Goal: Task Accomplishment & Management: Manage account settings

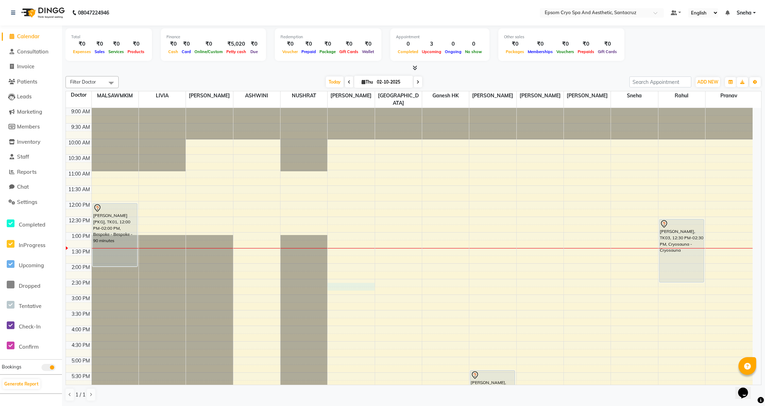
click at [357, 279] on div "9:00 AM 9:30 AM 10:00 AM 10:30 AM 11:00 AM 11:30 AM 12:00 PM 12:30 PM 1:00 PM 1…" at bounding box center [409, 326] width 687 height 436
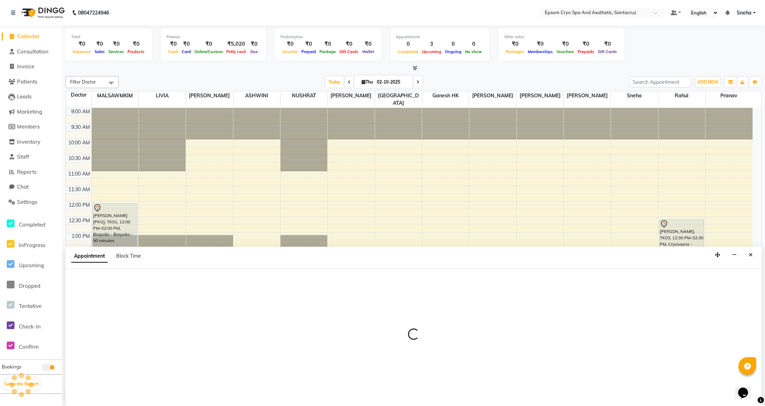
select select "74720"
select select "870"
select select "tentative"
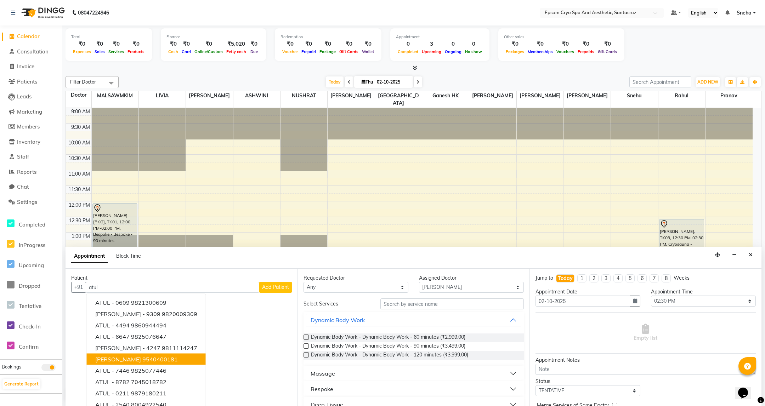
click at [143, 358] on ngb-highlight "9540400181" at bounding box center [159, 359] width 35 height 7
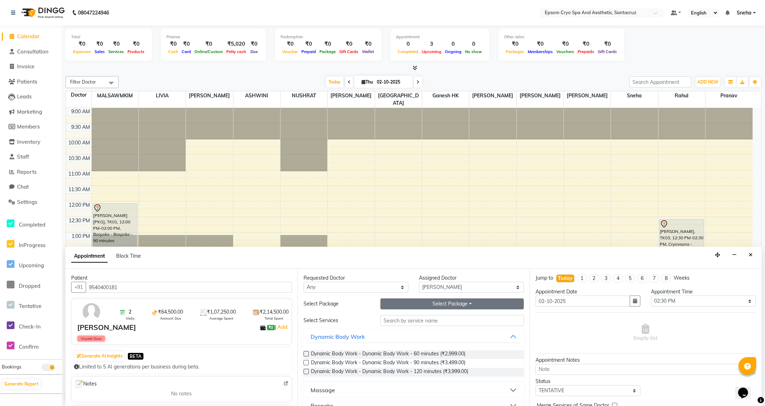
type input "9540400181"
click at [452, 303] on button "Select Package Toggle Dropdown" at bounding box center [451, 304] width 143 height 11
click at [457, 337] on button "Dynamic Body Work" at bounding box center [413, 336] width 215 height 13
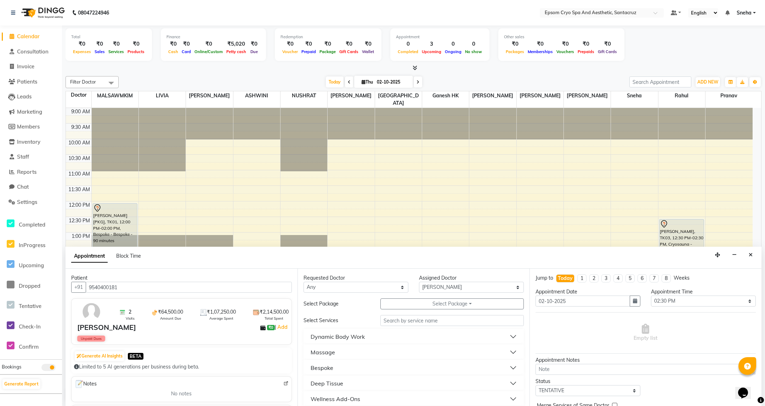
click at [409, 168] on div "9:00 AM 9:30 AM 10:00 AM 10:30 AM 11:00 AM 11:30 AM 12:00 PM 12:30 PM 1:00 PM 1…" at bounding box center [409, 326] width 687 height 436
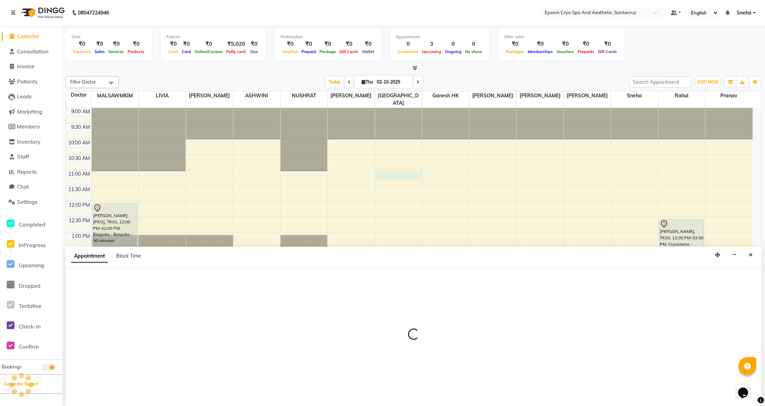
select select "74857"
select select "tentative"
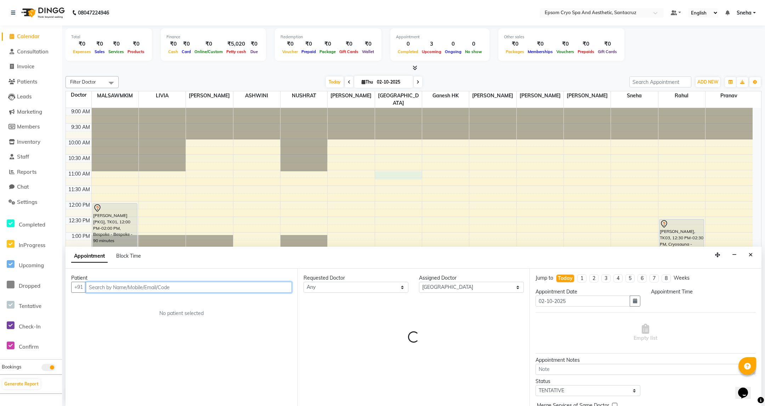
select select "660"
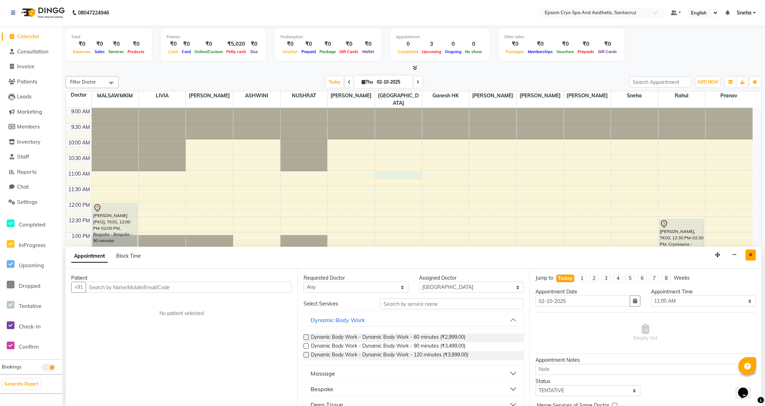
click at [750, 251] on button "Close" at bounding box center [750, 255] width 10 height 11
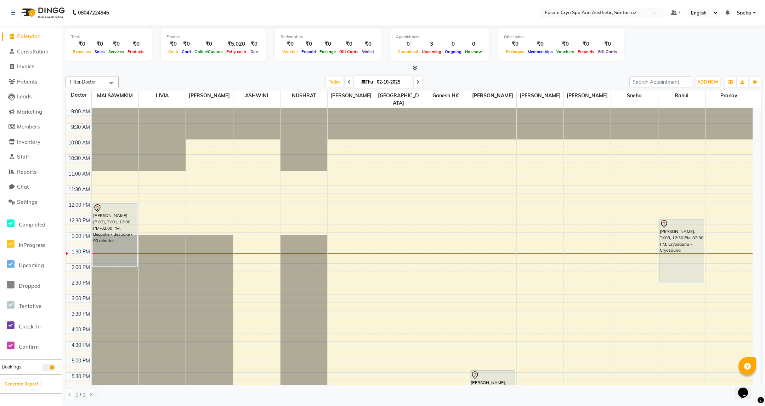
click at [117, 108] on div at bounding box center [115, 108] width 47 height 0
select select "72609"
select select "tentative"
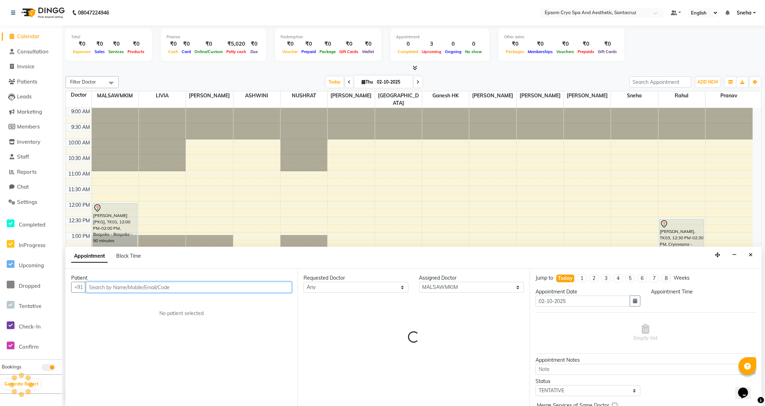
select select "990"
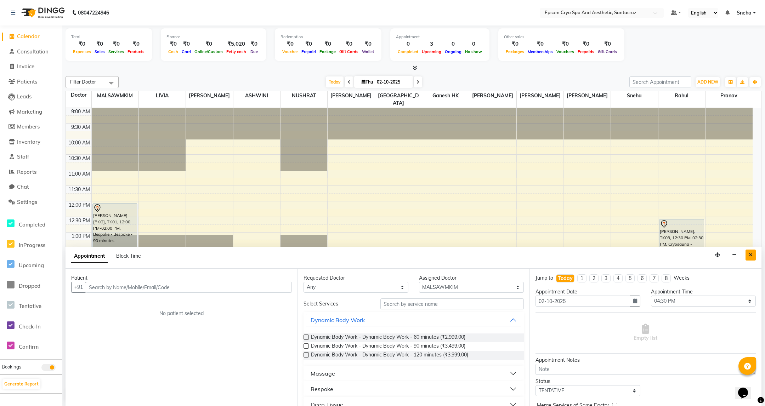
click at [749, 256] on icon "Close" at bounding box center [751, 255] width 4 height 5
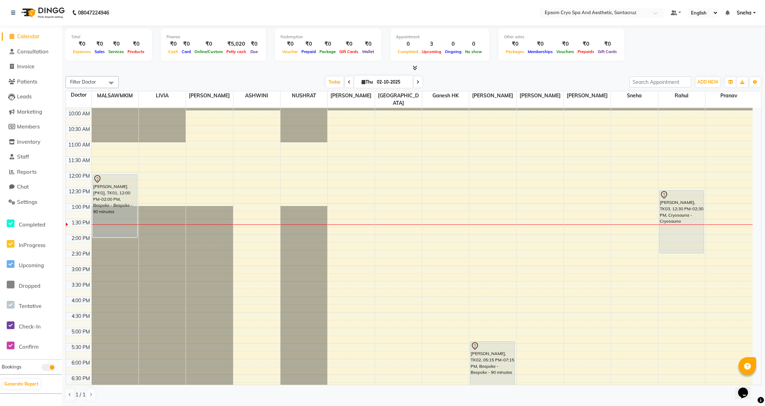
scroll to position [53, 0]
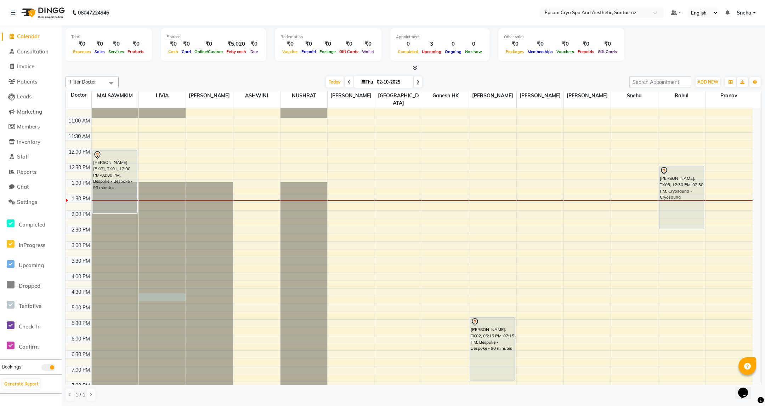
click at [158, 55] on div at bounding box center [162, 55] width 47 height 0
select select "72611"
select select "990"
select select "tentative"
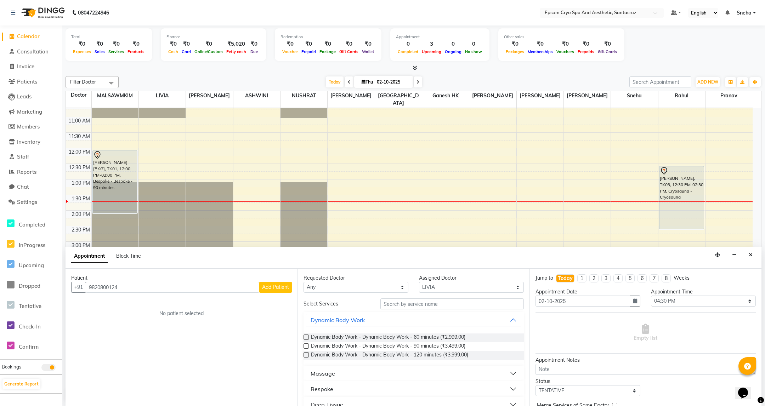
type input "9820800124"
click at [287, 290] on span "Add Patient" at bounding box center [275, 287] width 27 height 6
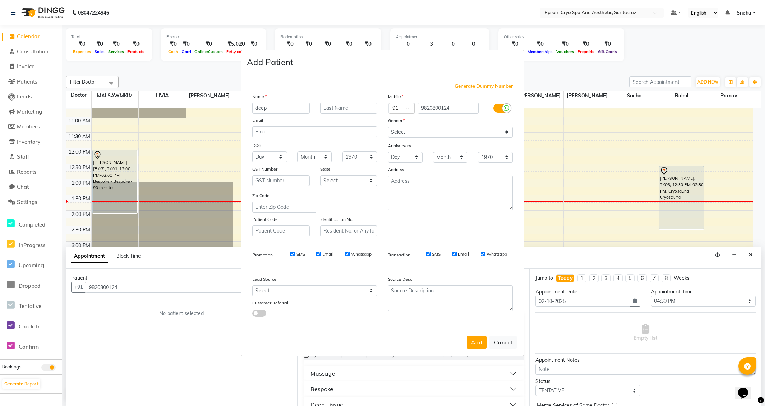
type input "deep"
click at [425, 130] on select "Select Male Female Other Prefer Not To Say" at bounding box center [450, 132] width 125 height 11
select select "[DEMOGRAPHIC_DATA]"
click at [388, 127] on select "Select Male Female Other Prefer Not To Say" at bounding box center [450, 132] width 125 height 11
click at [402, 229] on div "Mobile Country Code × 91 9820800124 Gender Select Male Female Other Prefer Not …" at bounding box center [450, 165] width 136 height 144
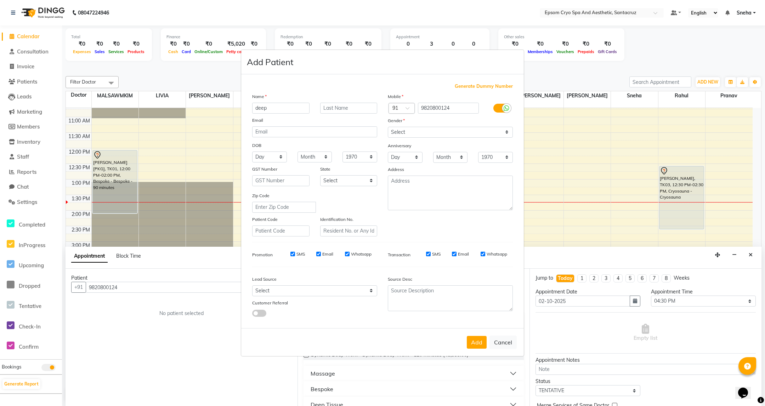
click at [413, 221] on div "Mobile Country Code × 91 9820800124 Gender Select Male Female Other Prefer Not …" at bounding box center [450, 165] width 136 height 144
click at [480, 339] on button "Add" at bounding box center [477, 342] width 20 height 13
select select
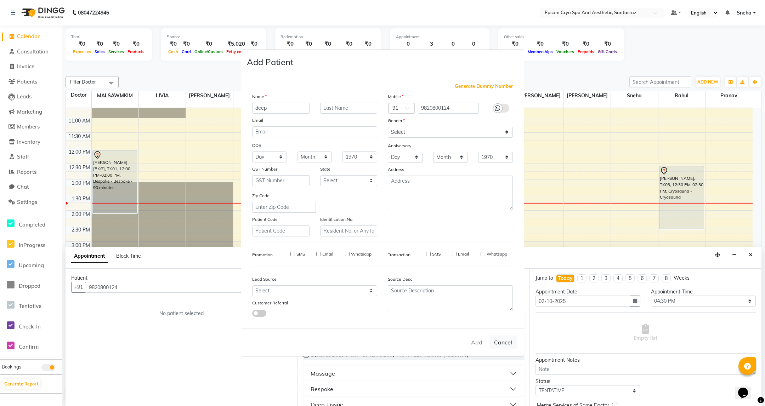
select select
checkbox input "false"
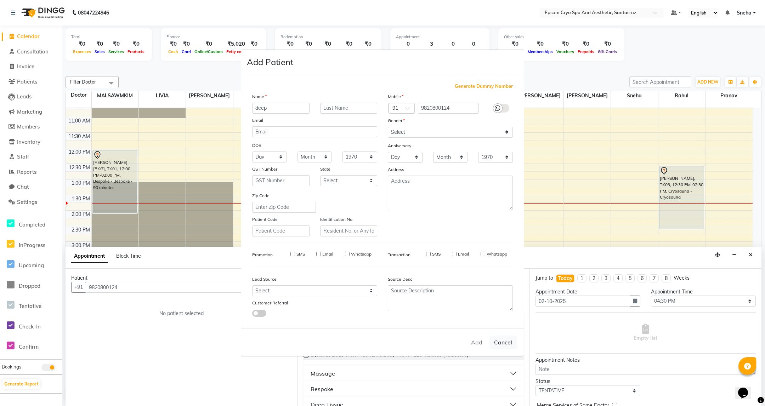
checkbox input "false"
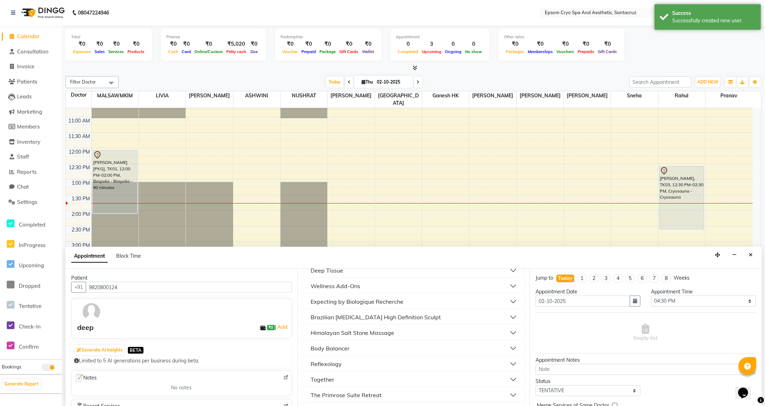
scroll to position [159, 0]
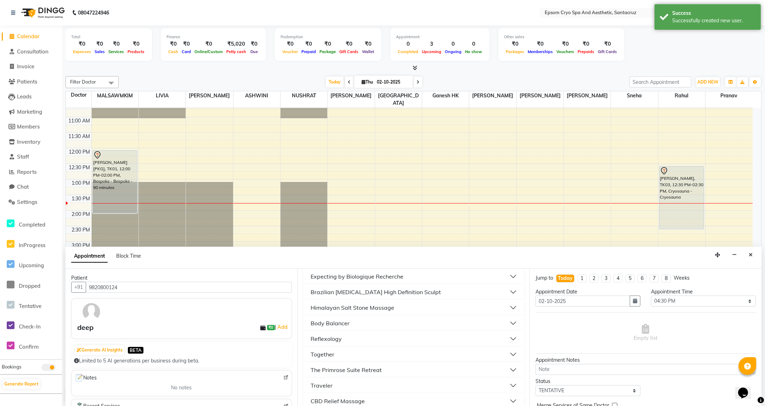
click at [340, 344] on button "Reflexology" at bounding box center [413, 339] width 215 height 13
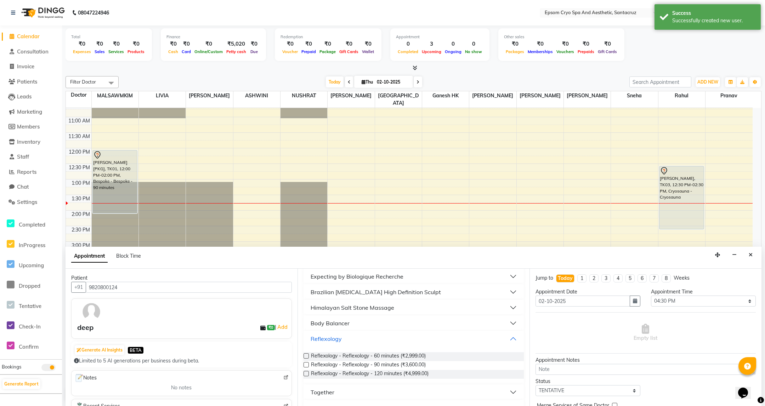
click at [340, 344] on button "Reflexology" at bounding box center [413, 339] width 215 height 13
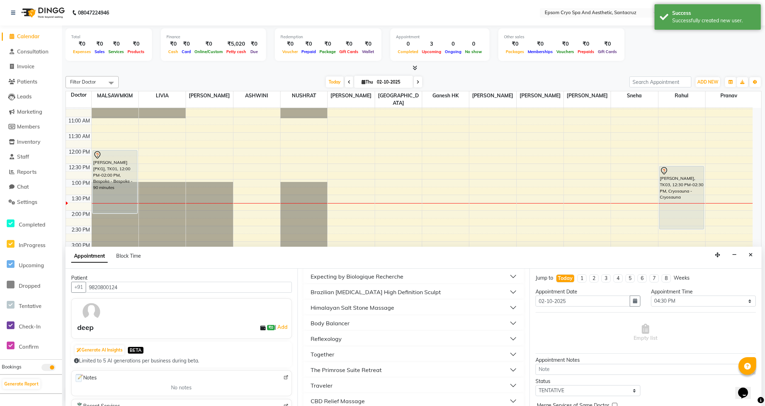
scroll to position [212, 0]
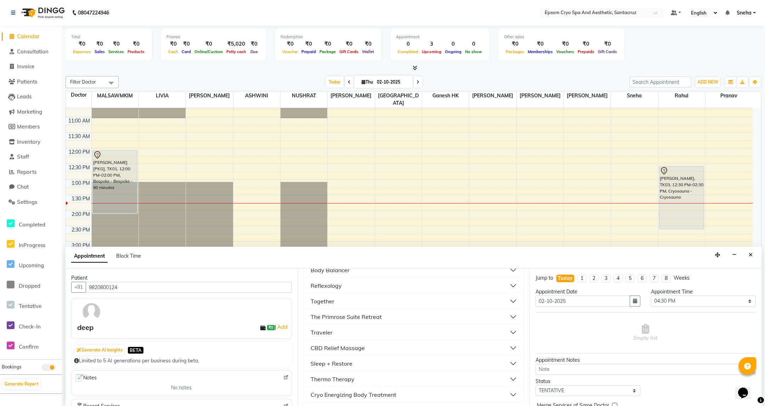
click at [367, 379] on button "Thermo Therapy" at bounding box center [413, 379] width 215 height 13
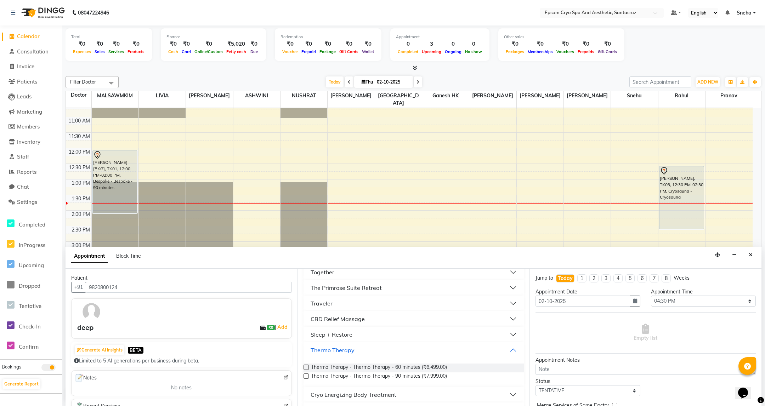
scroll to position [266, 0]
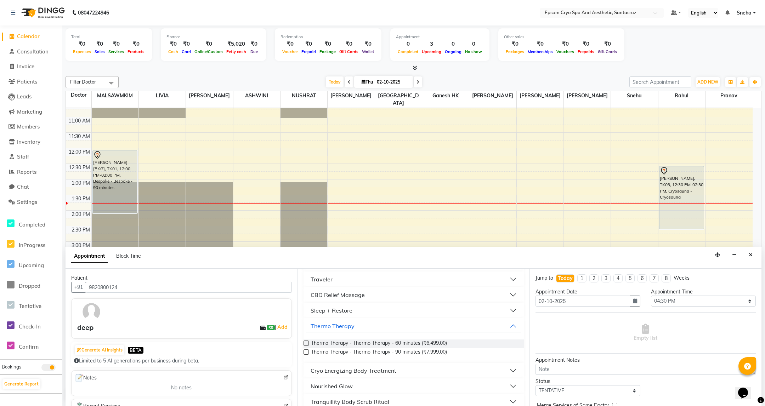
click at [307, 353] on label at bounding box center [306, 352] width 5 height 5
click at [307, 353] on input "checkbox" at bounding box center [306, 353] width 5 height 5
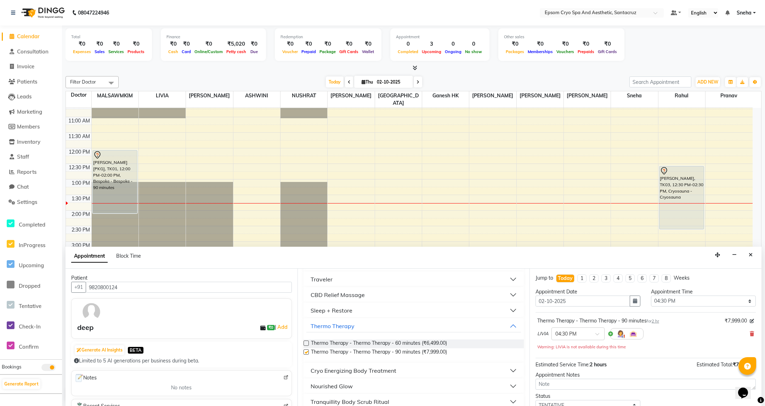
checkbox input "false"
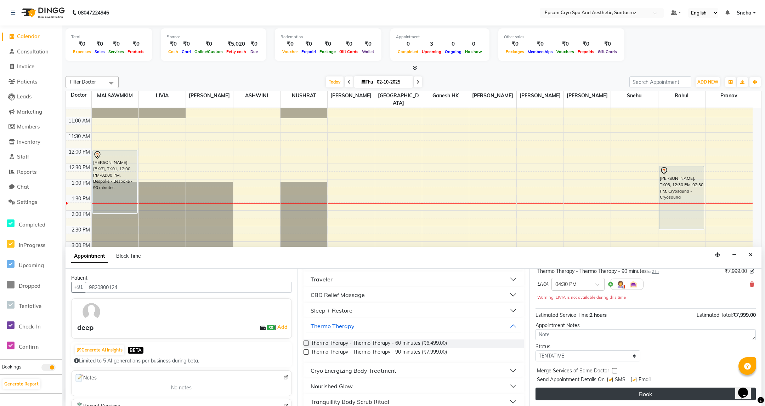
click at [650, 398] on button "Book" at bounding box center [645, 394] width 220 height 13
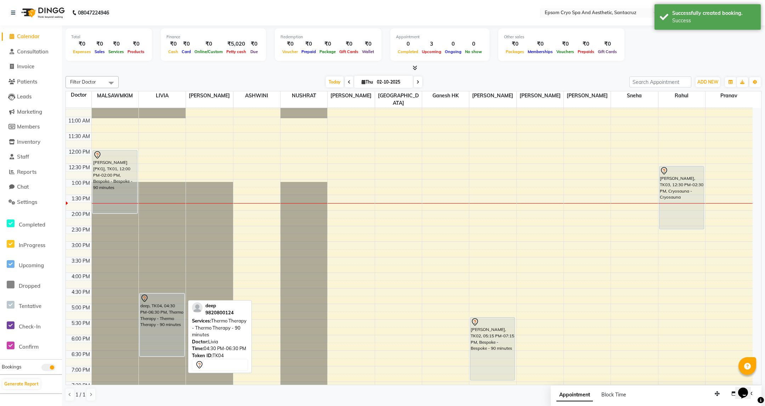
click at [165, 315] on div "deep, TK04, 04:30 PM-06:30 PM, Thermo Therapy - Thermo Therapy - 90 minutes" at bounding box center [162, 325] width 44 height 62
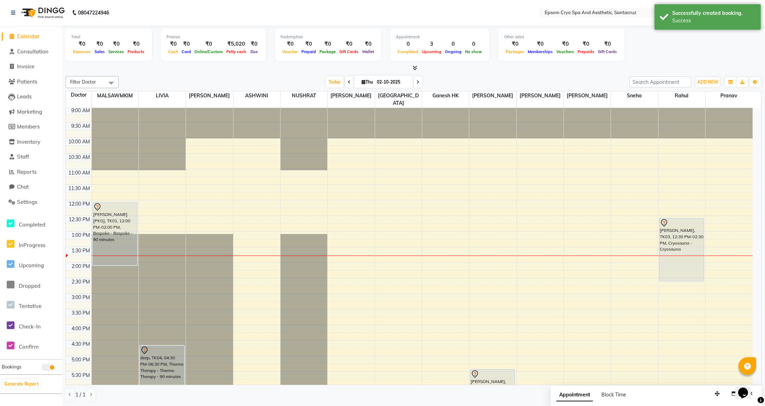
scroll to position [0, 0]
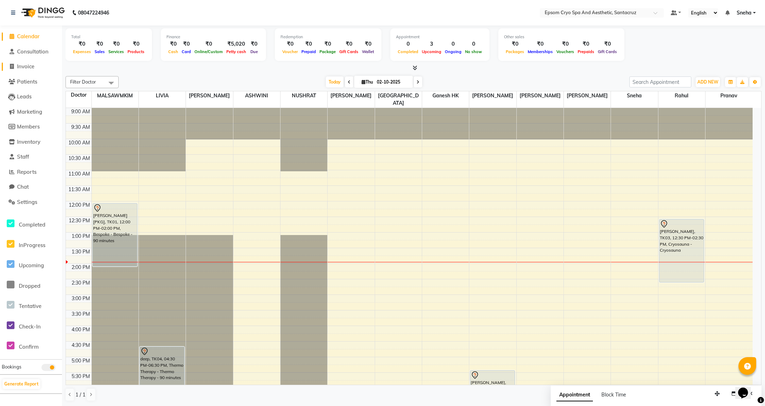
click at [15, 68] on span at bounding box center [11, 67] width 11 height 8
select select "8028"
select select "service"
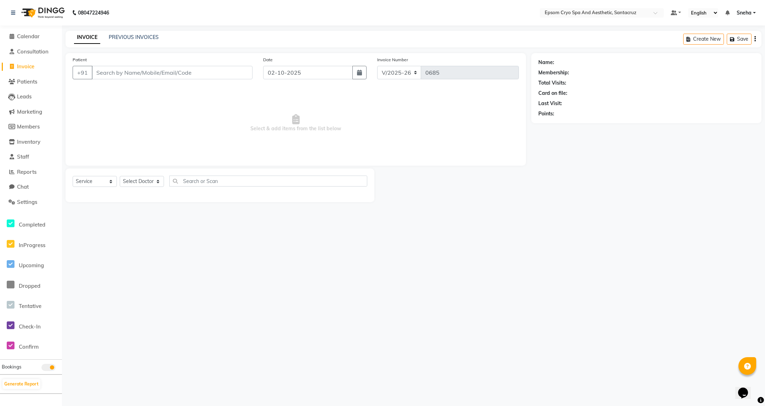
click at [142, 74] on input "Patient" at bounding box center [172, 72] width 161 height 13
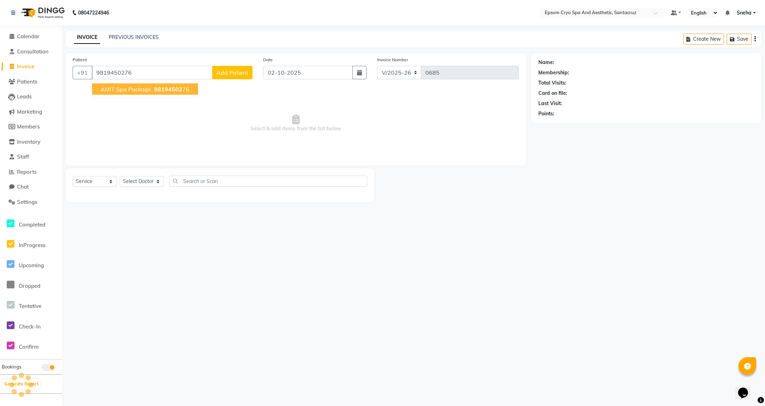
type input "9819450276"
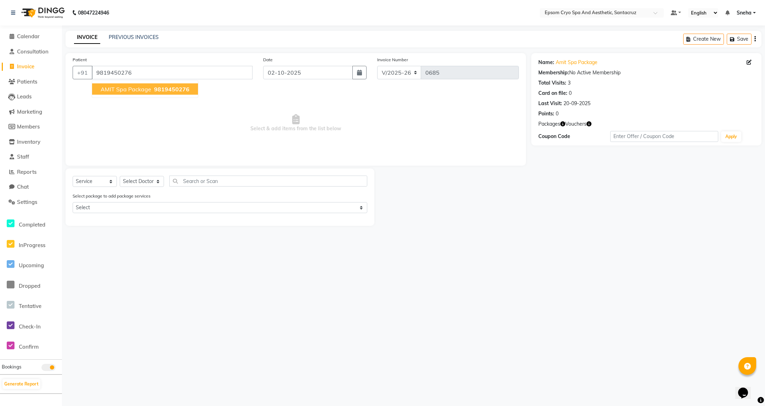
click at [166, 93] on button "AMIT spa package 9819450276" at bounding box center [145, 89] width 106 height 11
click at [214, 200] on div "Select package to add package services Select GET 13 SPA SESSIONS IN 20K [ Basi…" at bounding box center [219, 204] width 305 height 24
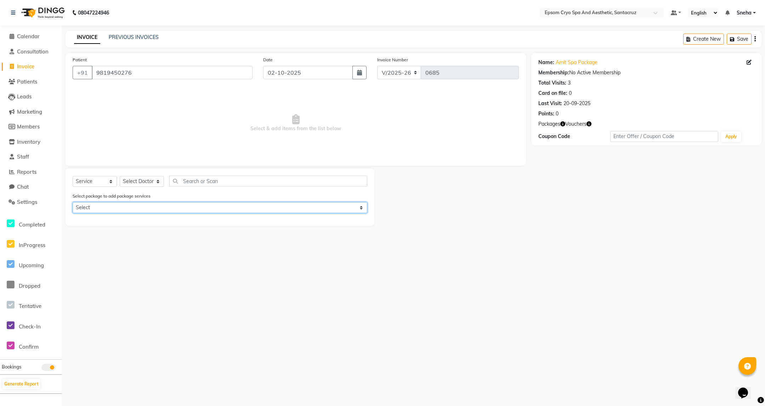
click at [213, 207] on select "Select GET 13 SPA SESSIONS IN 20K [ Basic spa ]" at bounding box center [220, 207] width 295 height 11
select select "1: Object"
click at [73, 202] on select "Select GET 13 SPA SESSIONS IN 20K [ Basic spa ]" at bounding box center [220, 207] width 295 height 11
click at [579, 58] on div "Name: Amit Spa Package Membership: No Active Membership Total Visits: 3 Card on…" at bounding box center [646, 87] width 216 height 62
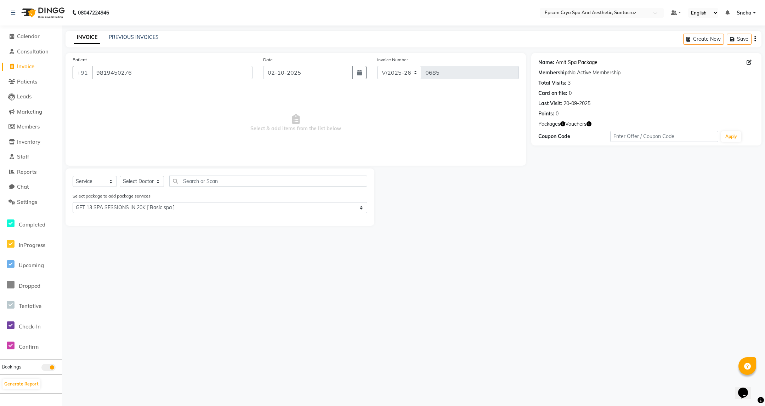
click at [579, 61] on link "Amit Spa Package" at bounding box center [577, 62] width 42 height 7
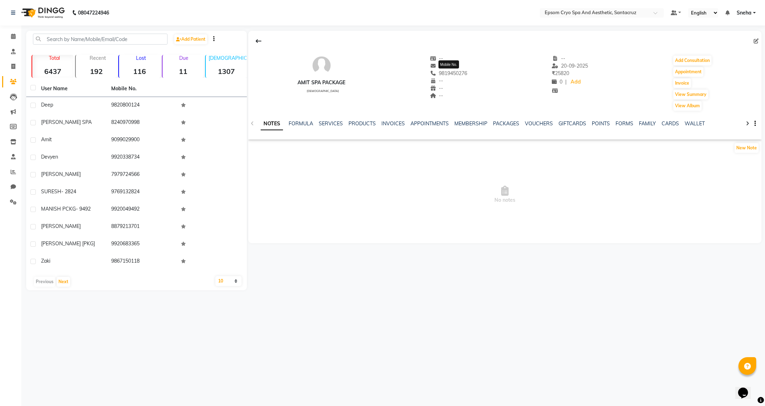
click at [455, 75] on span "9819450276" at bounding box center [449, 73] width 38 height 6
copy span "9819450276"
click at [12, 39] on icon at bounding box center [13, 36] width 5 height 5
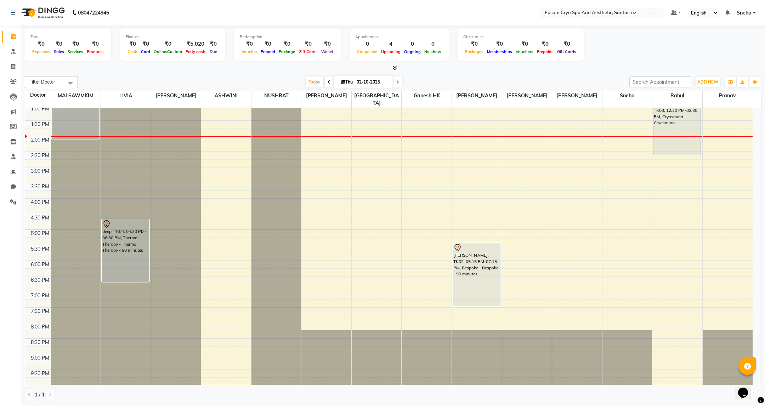
scroll to position [161, 0]
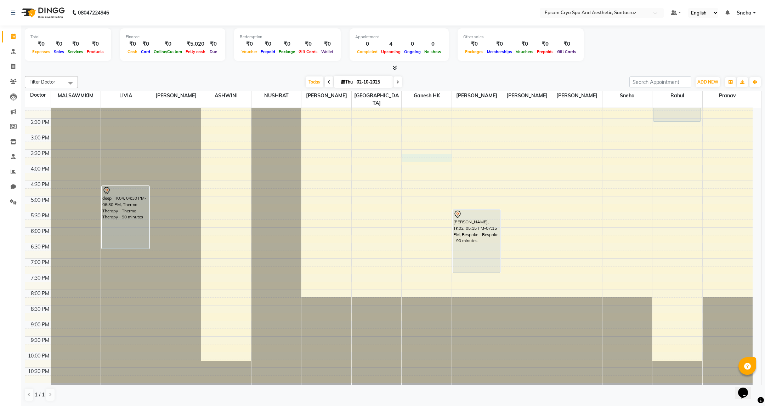
click at [417, 150] on div "9:00 AM 9:30 AM 10:00 AM 10:30 AM 11:00 AM 11:30 AM 12:00 PM 12:30 PM 1:00 PM 1…" at bounding box center [388, 165] width 727 height 436
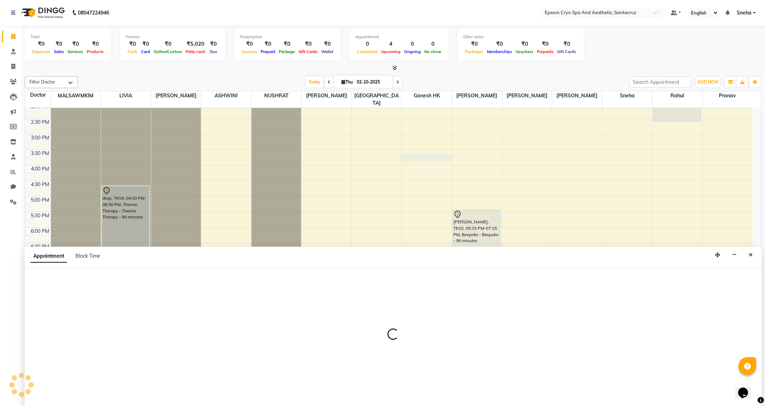
select select "75639"
select select "930"
select select "tentative"
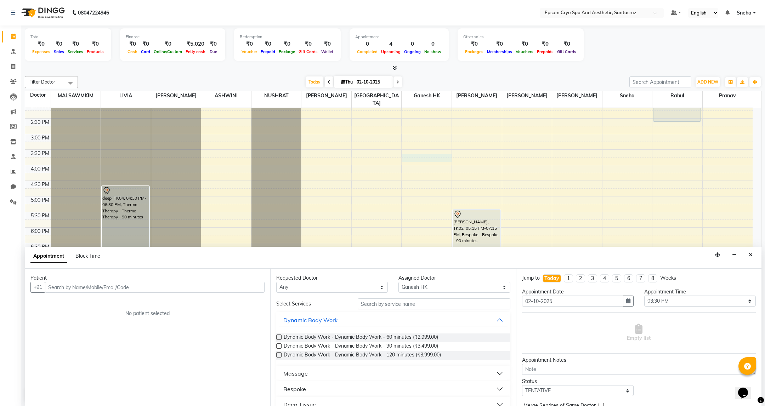
click at [153, 288] on input "text" at bounding box center [155, 287] width 220 height 11
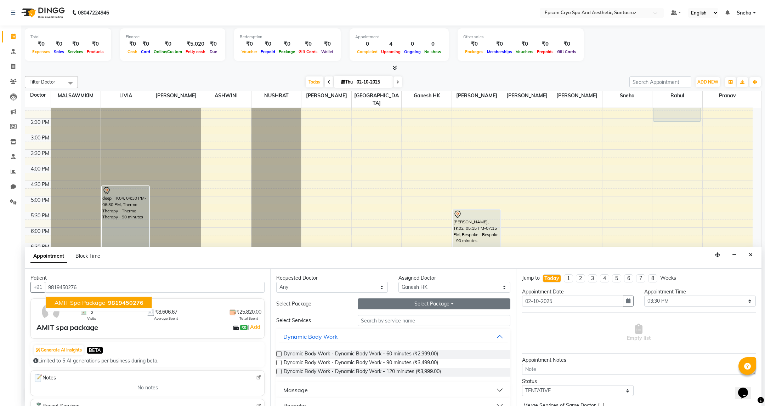
type input "9819450276"
click at [382, 303] on button "Select Package Toggle Dropdown" at bounding box center [434, 304] width 152 height 11
click at [406, 316] on li "GET 13 SPA SESSIONS IN 20K [ Basic spa ]" at bounding box center [420, 319] width 124 height 10
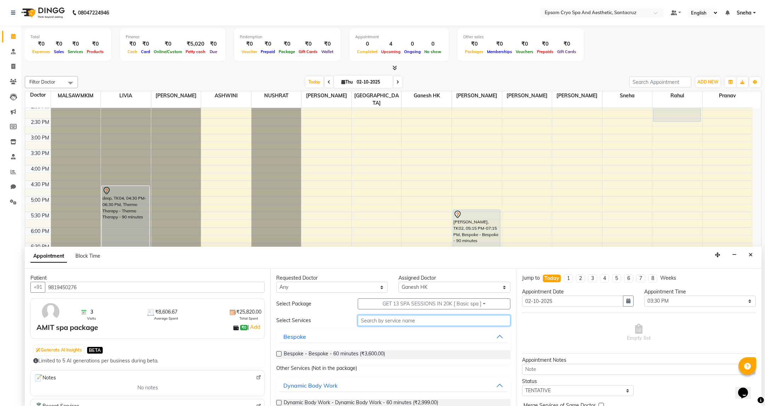
click at [376, 323] on input "text" at bounding box center [434, 320] width 152 height 11
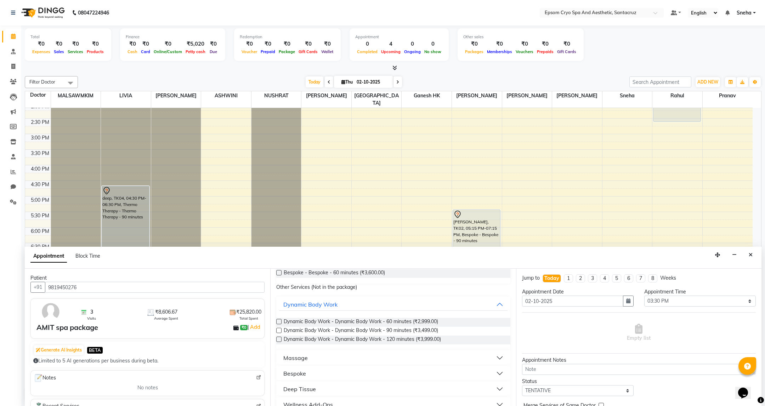
scroll to position [106, 0]
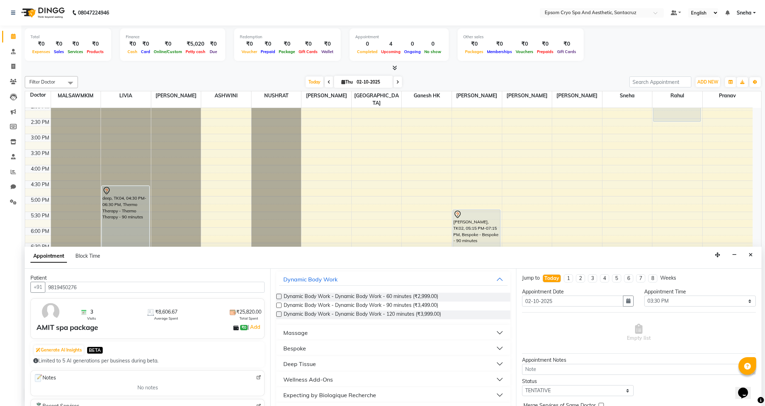
click at [367, 336] on button "Massage" at bounding box center [393, 333] width 228 height 13
click at [368, 347] on button "Bespoke" at bounding box center [393, 348] width 228 height 13
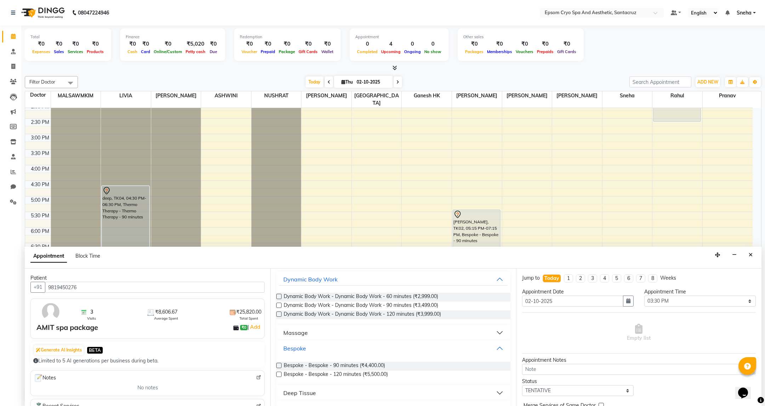
click at [353, 351] on button "Bespoke" at bounding box center [393, 348] width 228 height 13
click at [280, 367] on label at bounding box center [278, 365] width 5 height 5
click at [280, 367] on input "checkbox" at bounding box center [278, 366] width 5 height 5
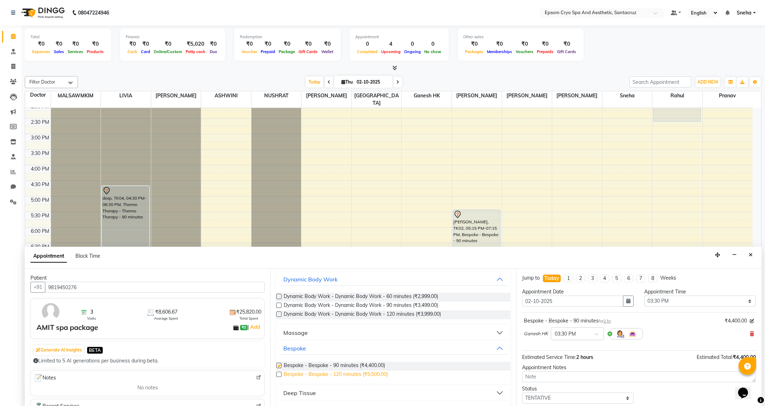
checkbox input "false"
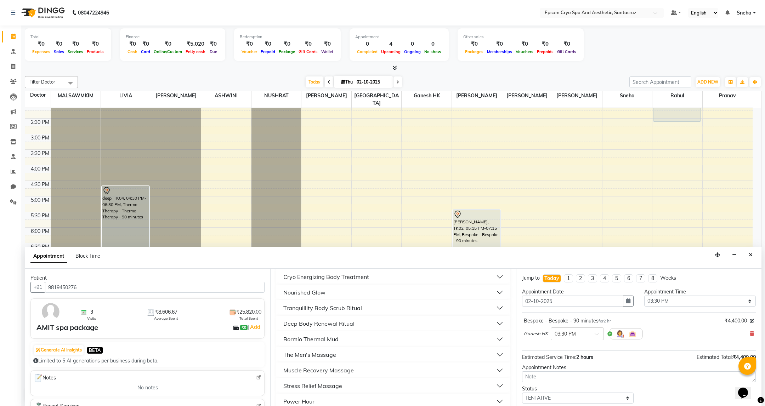
scroll to position [44, 0]
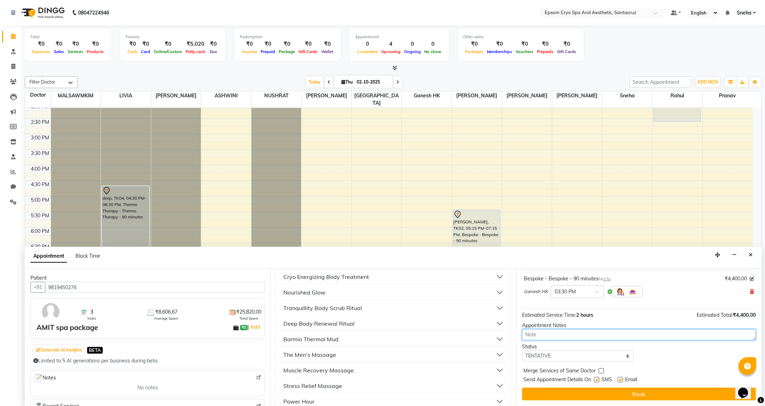
click at [562, 331] on textarea at bounding box center [639, 334] width 234 height 11
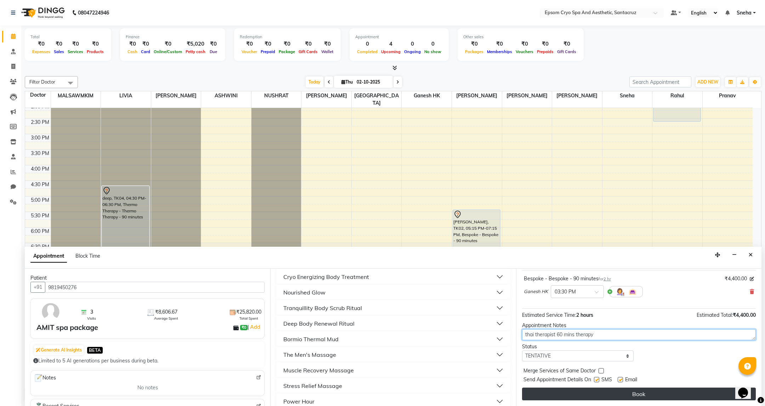
type textarea "thai therapist 60 mins therapy"
click at [641, 398] on button "Book" at bounding box center [639, 394] width 234 height 13
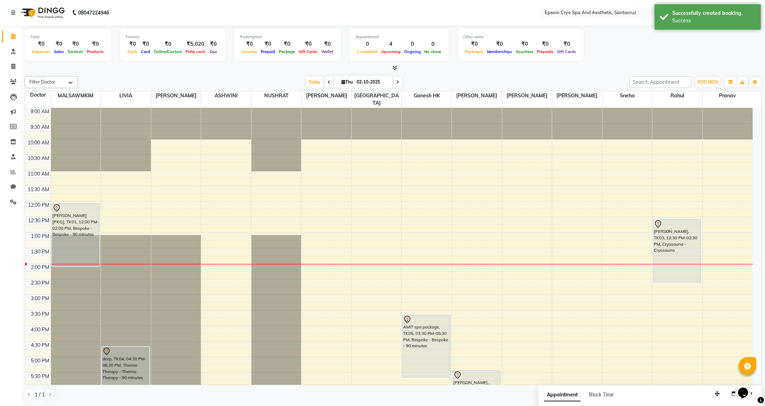
scroll to position [53, 0]
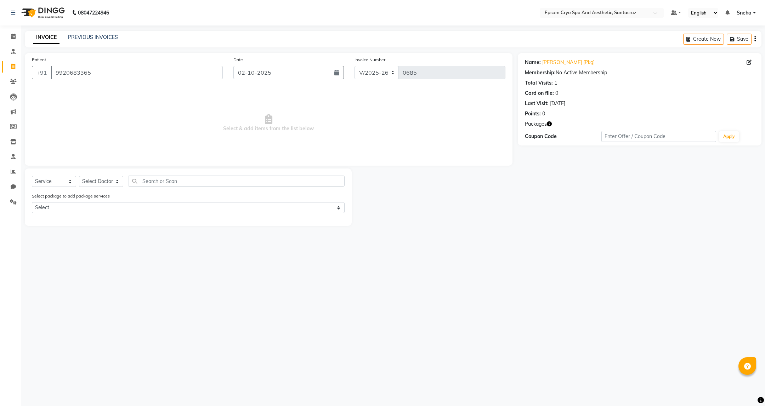
select select "8028"
select select "service"
click at [630, 242] on div "08047224946 Select Location × Epsom Cryo Spa And Aesthetic, Santacruz Default P…" at bounding box center [382, 203] width 765 height 406
click at [13, 40] on span at bounding box center [13, 37] width 12 height 8
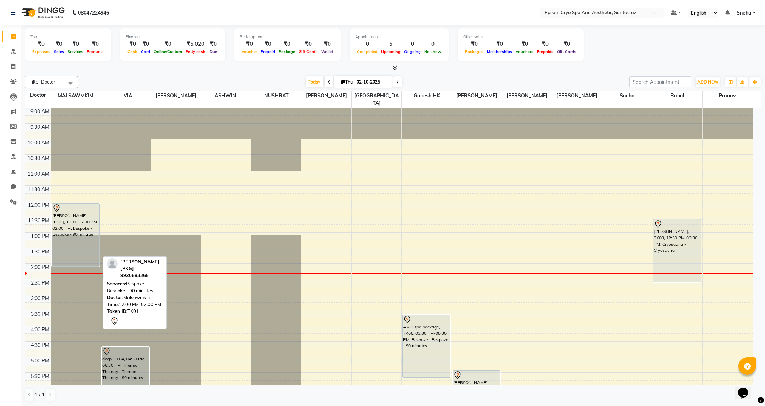
click at [72, 229] on div "[PERSON_NAME] [PKG], TK01, 12:00 PM-02:00 PM, Bespoke - Bespoke - 90 minutes" at bounding box center [75, 235] width 47 height 63
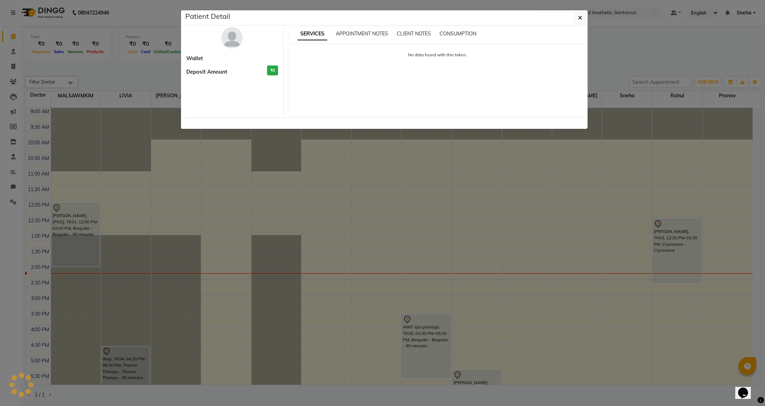
select select "7"
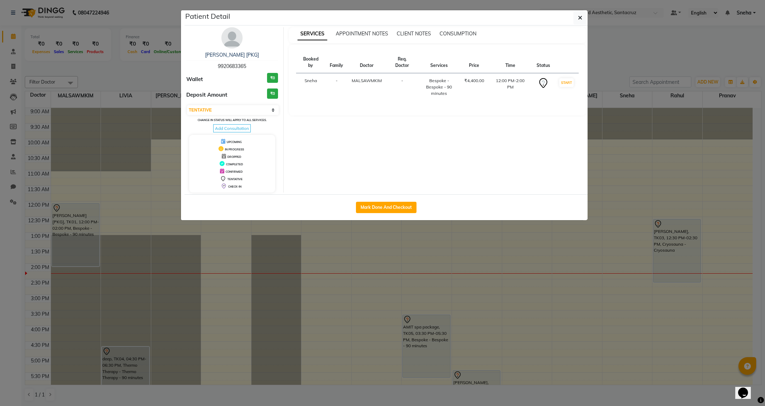
click at [71, 223] on ngb-modal-window "Patient Detail [PERSON_NAME] [PKG] 9920683365 Wallet ₹0 Deposit Amount ₹0 Selec…" at bounding box center [382, 203] width 765 height 406
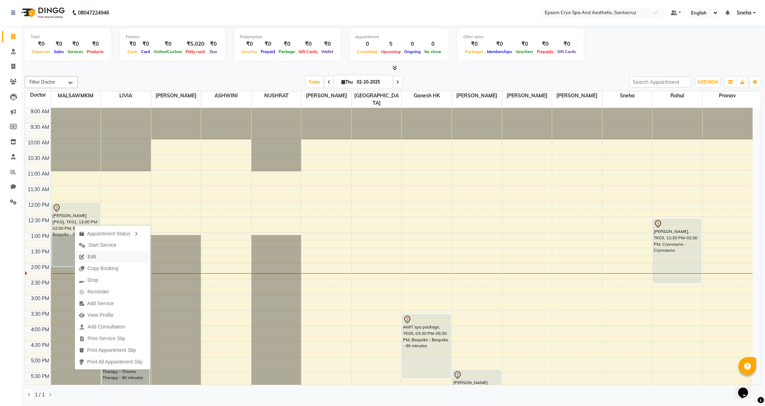
click at [91, 259] on span "Edit" at bounding box center [91, 256] width 8 height 7
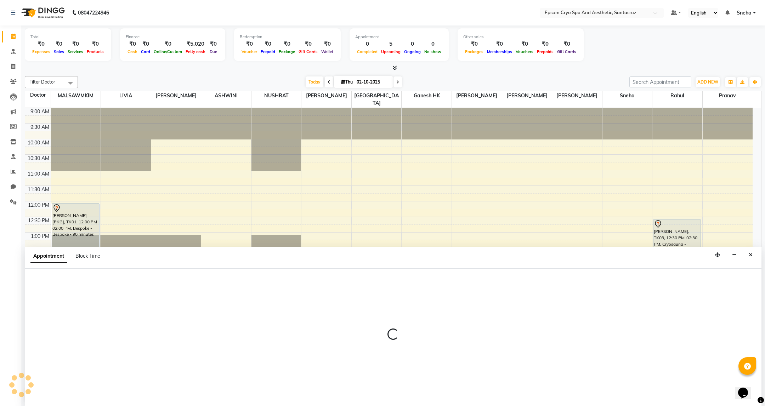
select select "tentative"
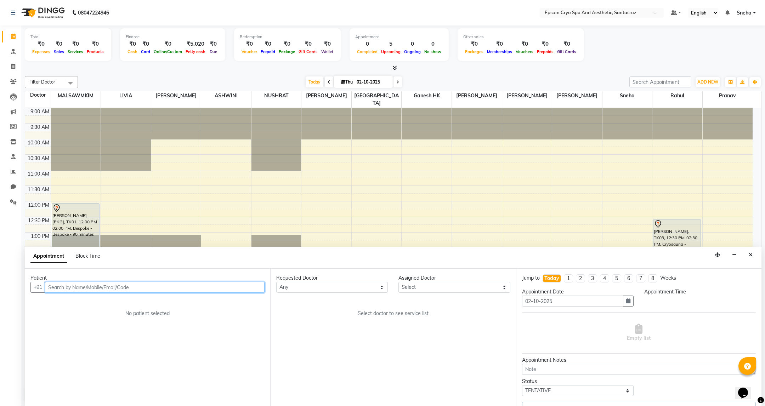
select select "72609"
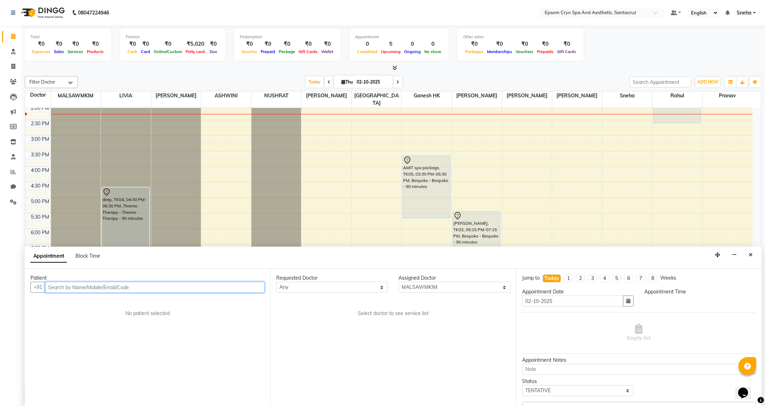
select select "720"
select select "4039"
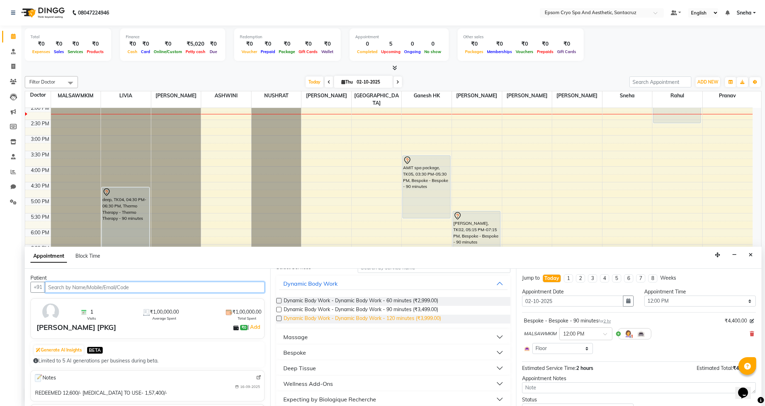
scroll to position [0, 0]
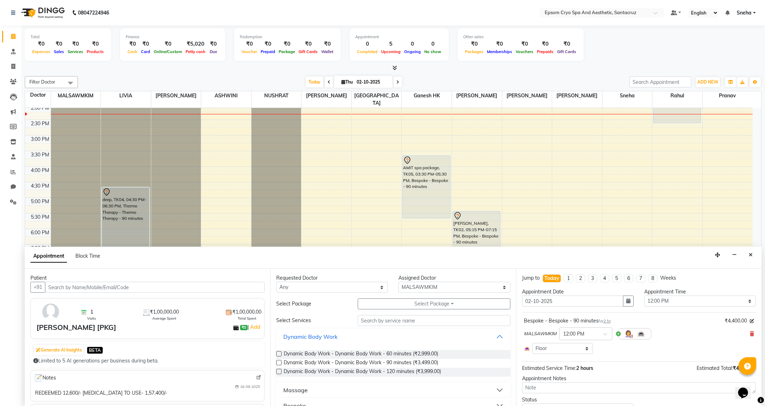
click at [375, 334] on button "Dynamic Body Work" at bounding box center [393, 336] width 228 height 13
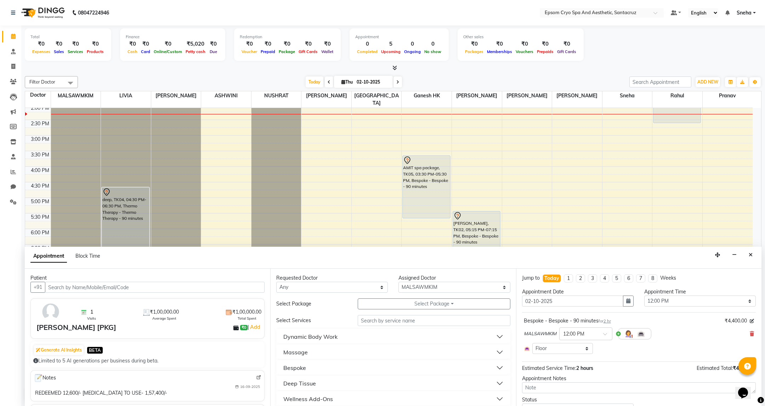
click at [317, 356] on button "Massage" at bounding box center [393, 352] width 228 height 13
click at [323, 371] on button "Bespoke" at bounding box center [393, 368] width 228 height 13
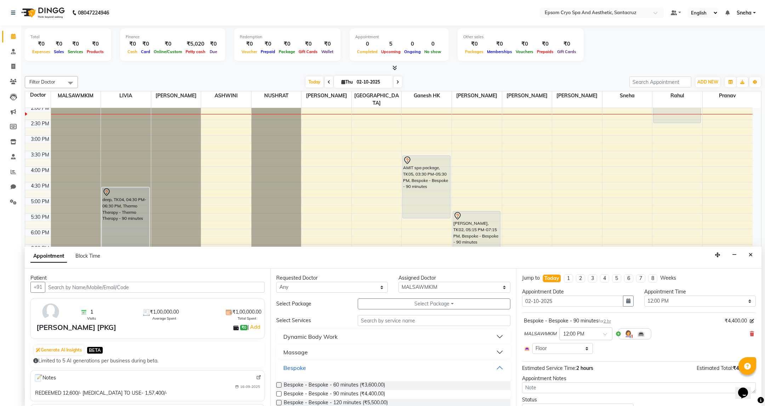
click at [323, 371] on button "Bespoke" at bounding box center [393, 368] width 228 height 13
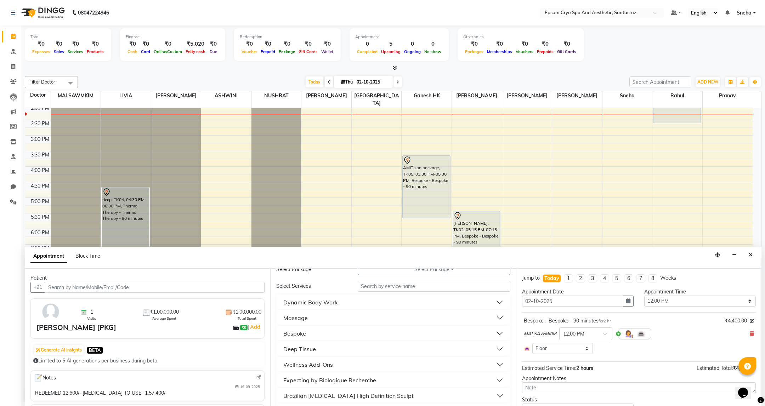
scroll to position [53, 0]
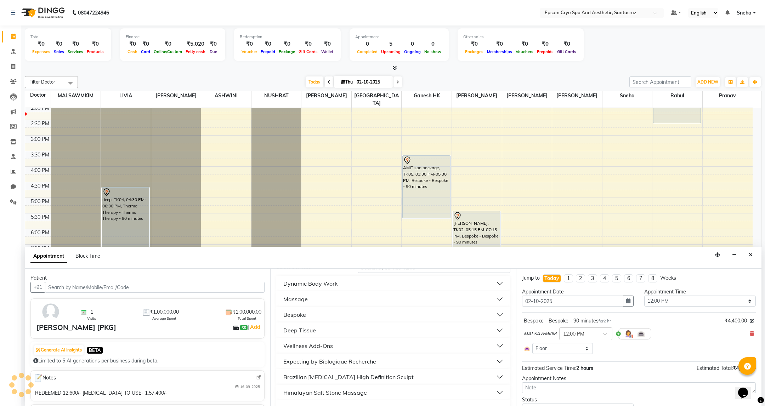
click at [324, 330] on button "Deep Tissue" at bounding box center [393, 330] width 228 height 13
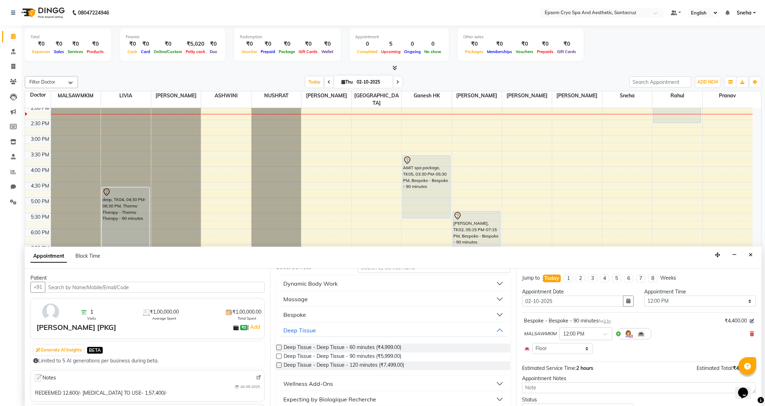
click at [280, 356] on label at bounding box center [278, 356] width 5 height 5
click at [280, 356] on input "checkbox" at bounding box center [278, 357] width 5 height 5
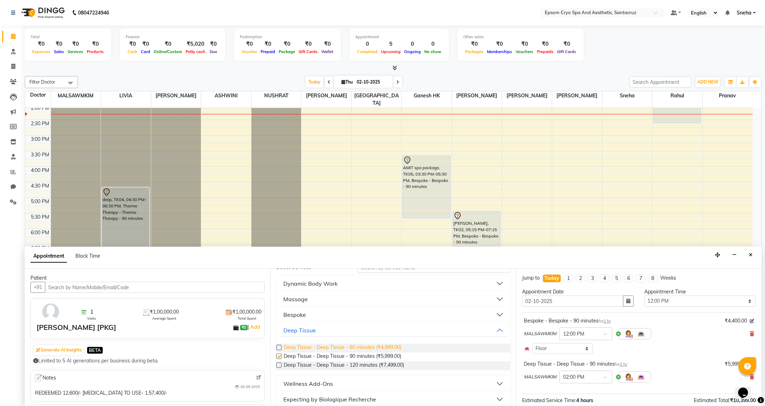
checkbox input "false"
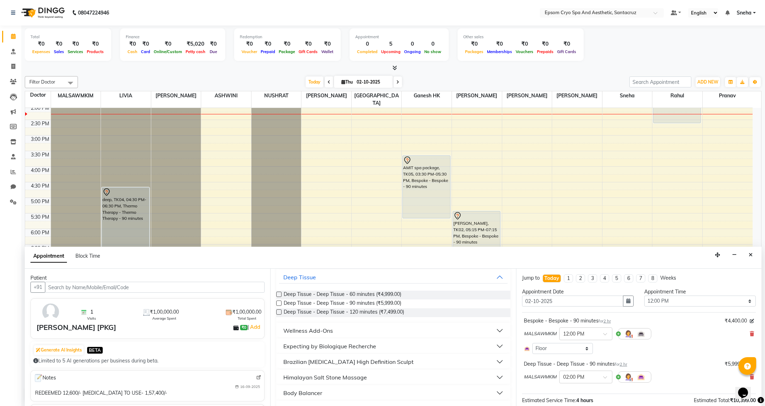
click at [383, 328] on button "Wellness Add-Ons" at bounding box center [393, 330] width 228 height 13
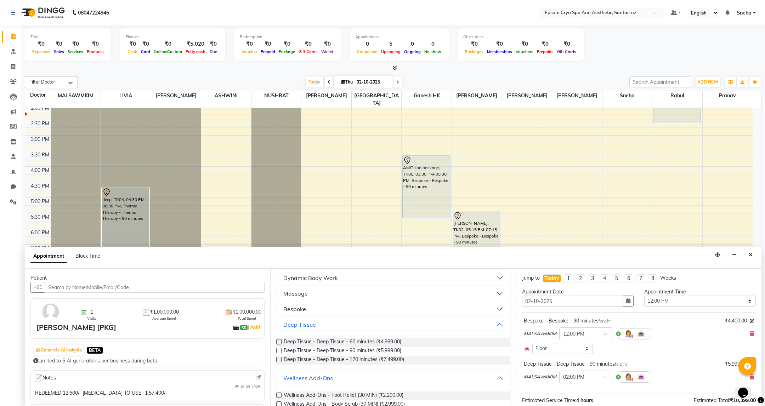
scroll to position [53, 0]
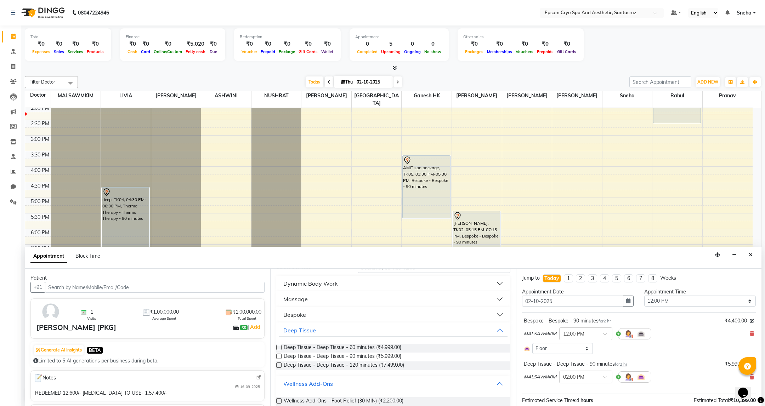
click at [491, 385] on button "Wellness Add-Ons" at bounding box center [393, 384] width 228 height 13
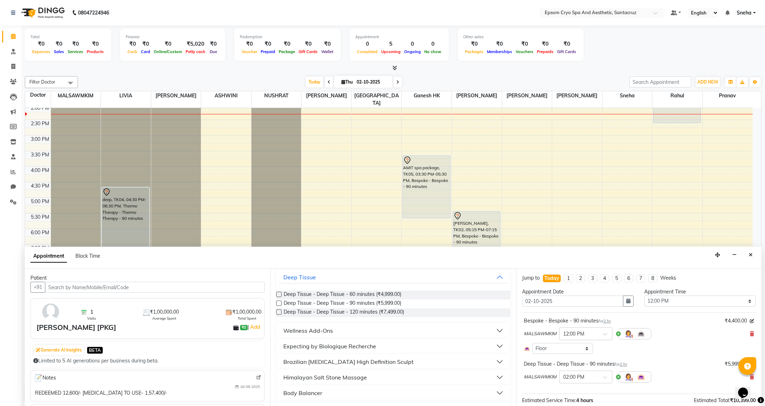
scroll to position [0, 0]
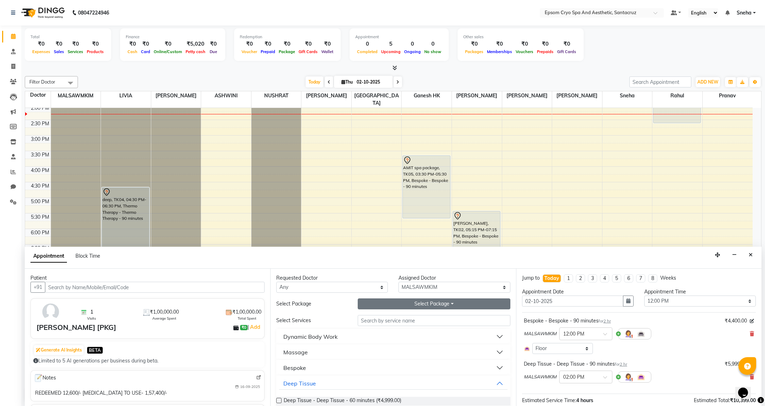
click at [420, 307] on button "Select Package Toggle Dropdown" at bounding box center [434, 304] width 152 height 11
click at [420, 319] on li "GET 170K IN 1 LAKH WITH 25% DIS ANY SERVICE" at bounding box center [430, 319] width 144 height 10
click at [423, 321] on input "text" at bounding box center [434, 320] width 152 height 11
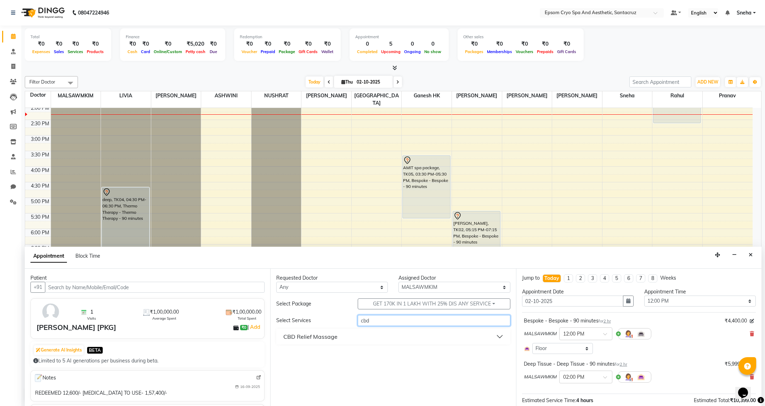
type input "cbd"
click at [337, 336] on button "CBD Relief Massage" at bounding box center [393, 336] width 228 height 13
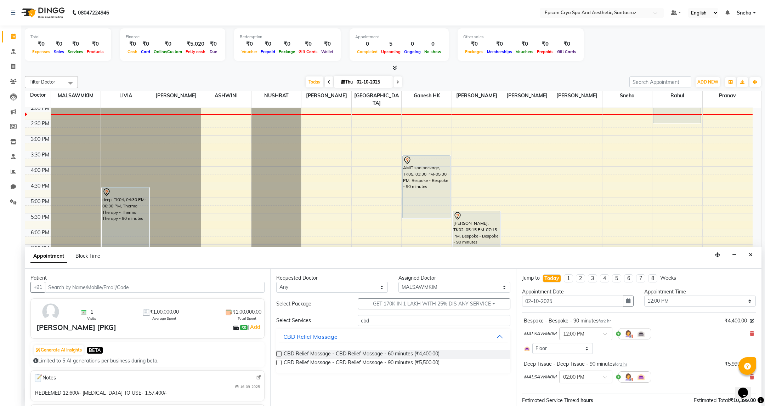
click at [277, 365] on label at bounding box center [278, 362] width 5 height 5
click at [277, 365] on input "checkbox" at bounding box center [278, 363] width 5 height 5
checkbox input "false"
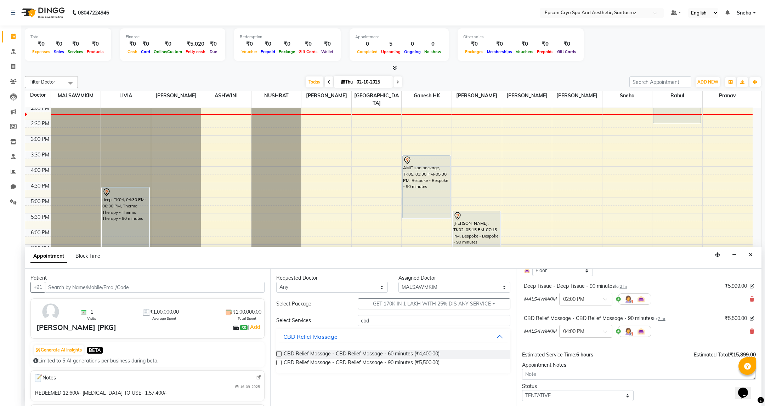
scroll to position [99, 0]
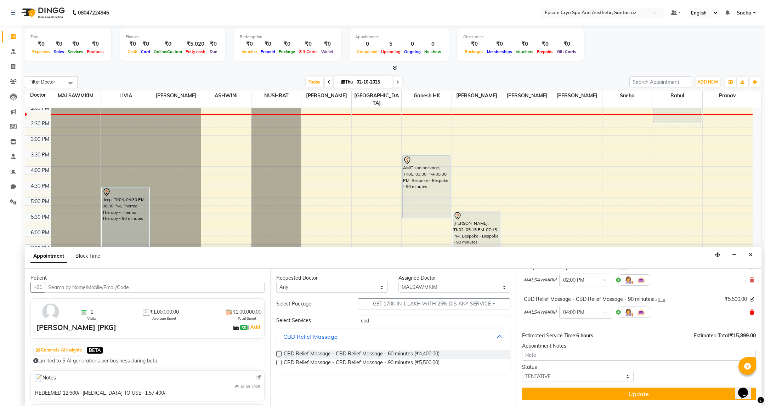
click at [750, 311] on icon at bounding box center [752, 312] width 4 height 5
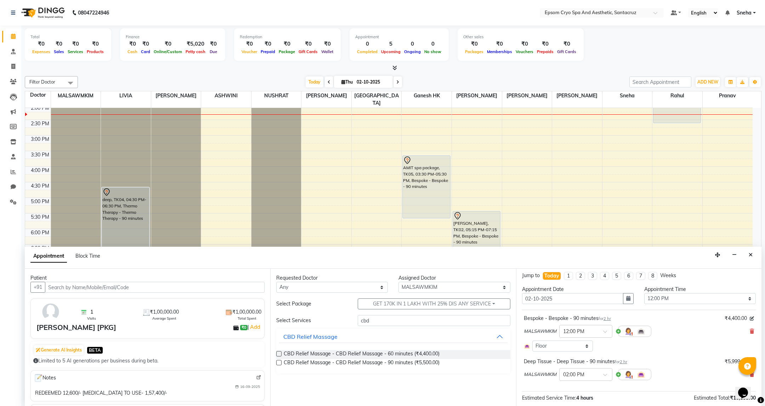
scroll to position [0, 0]
click at [750, 334] on icon at bounding box center [752, 333] width 4 height 5
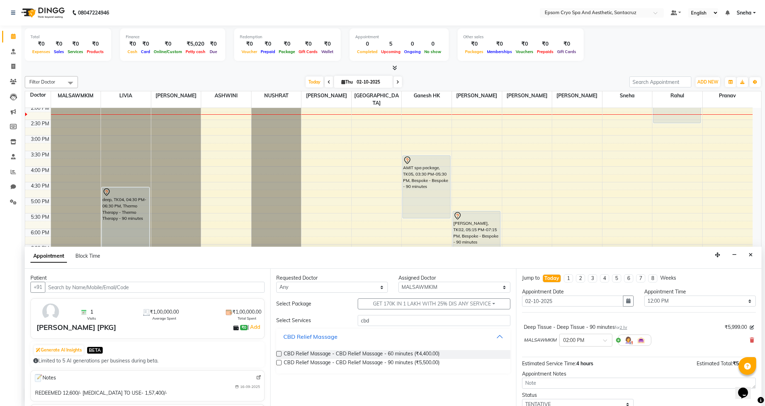
click at [501, 339] on button "CBD Relief Massage" at bounding box center [393, 336] width 228 height 13
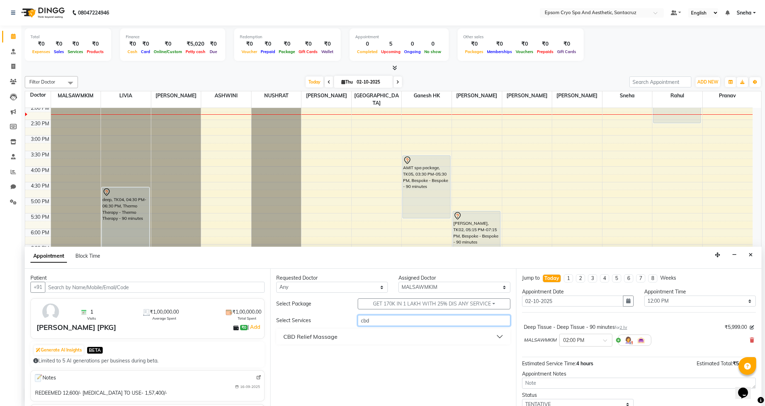
click at [391, 319] on input "cbd" at bounding box center [434, 320] width 152 height 11
type input "c"
type input "com"
click at [341, 355] on button "Compression Therapy" at bounding box center [393, 352] width 228 height 13
click at [278, 371] on label at bounding box center [278, 369] width 5 height 5
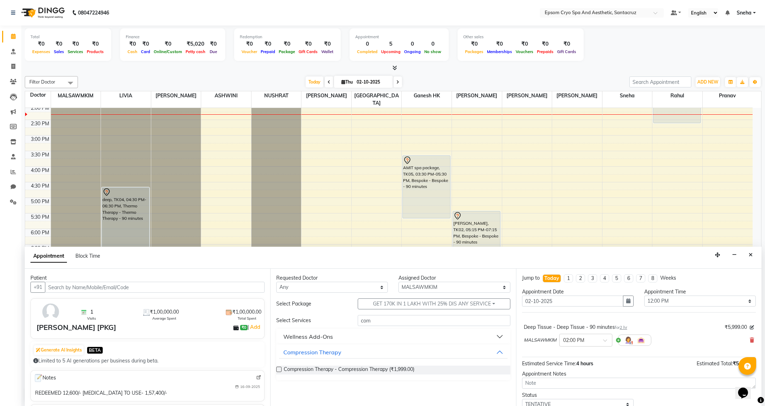
click at [278, 371] on input "checkbox" at bounding box center [278, 370] width 5 height 5
checkbox input "false"
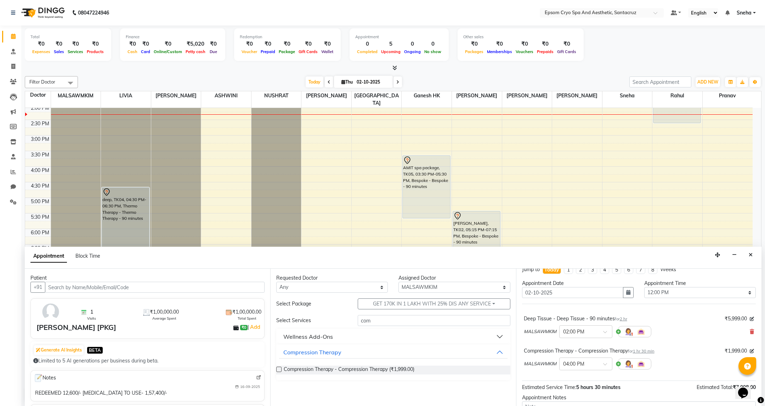
scroll to position [62, 0]
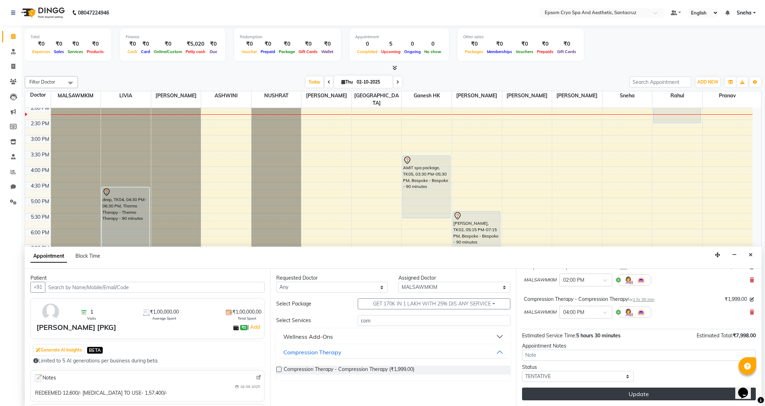
click at [625, 398] on button "Update" at bounding box center [639, 394] width 234 height 13
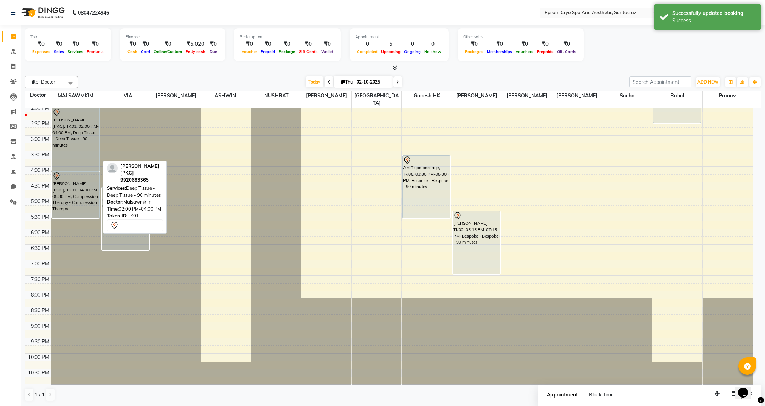
click at [87, 149] on div "REEMA [PKG], TK01, 02:00 PM-04:00 PM, Deep Tissue - Deep Tissue - 90 minutes" at bounding box center [75, 139] width 47 height 63
select select "7"
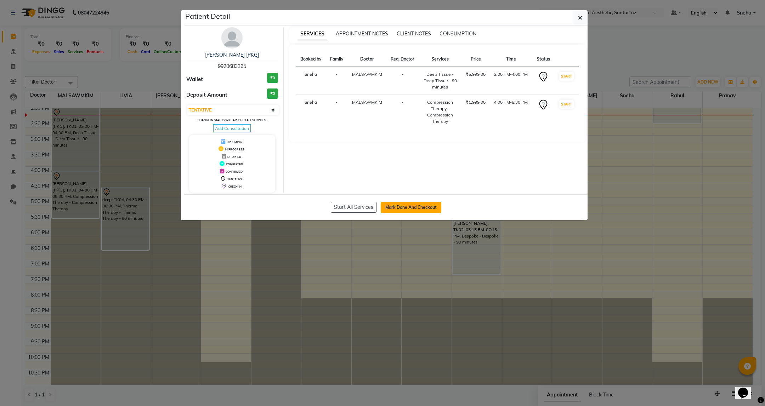
click at [408, 205] on button "Mark Done And Checkout" at bounding box center [411, 207] width 61 height 11
select select "8028"
select select "service"
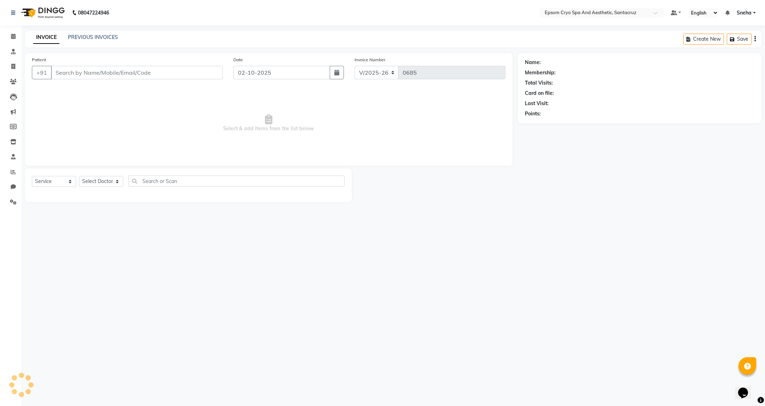
select select "3"
type input "9920683365"
select select "72609"
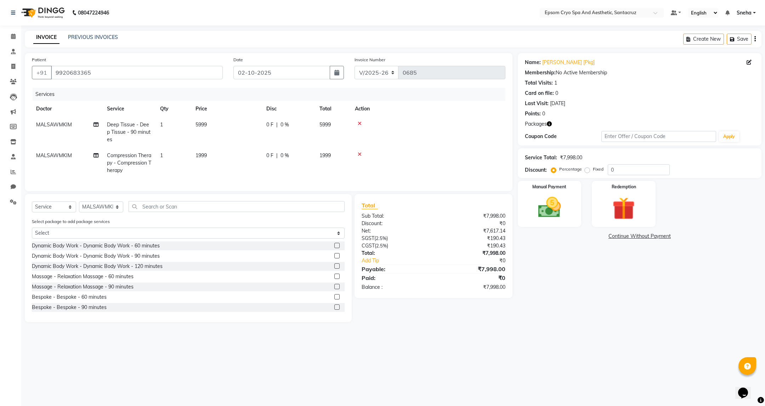
click at [358, 155] on icon at bounding box center [360, 154] width 4 height 5
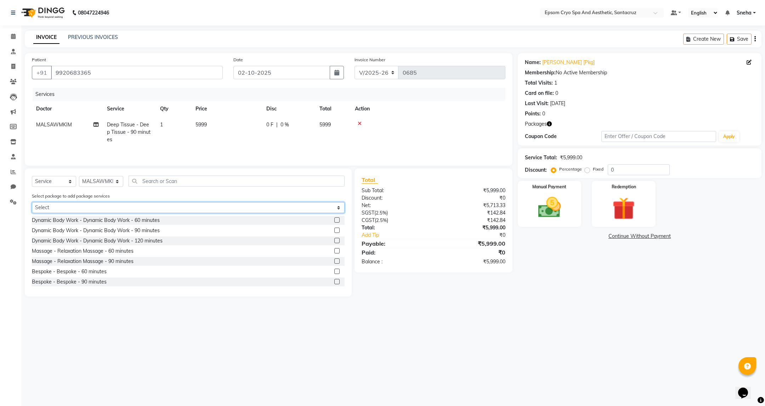
click at [143, 212] on select "Select GET 170K IN 1 LAKH WITH 25% DIS ANY SERVICE" at bounding box center [188, 207] width 313 height 11
select select "1: Object"
click at [32, 205] on select "Select GET 170K IN 1 LAKH WITH 25% DIS ANY SERVICE" at bounding box center [188, 207] width 313 height 11
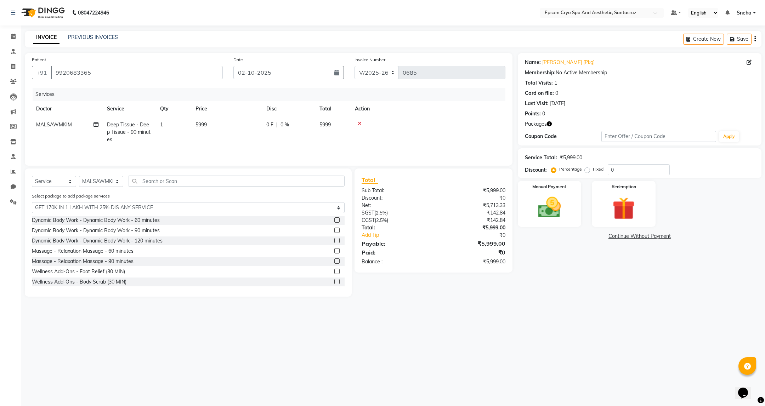
click at [273, 341] on div "08047224946 Select Location × Epsom Cryo Spa And Aesthetic, Santacruz Default P…" at bounding box center [382, 203] width 765 height 406
click at [360, 124] on icon at bounding box center [360, 123] width 4 height 5
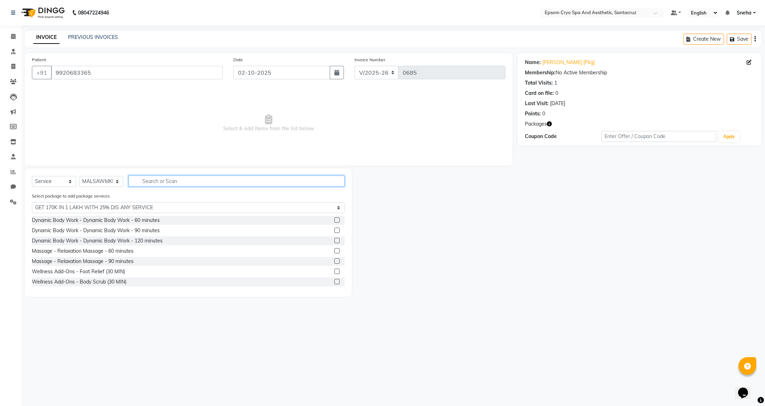
click at [187, 184] on input "text" at bounding box center [237, 181] width 216 height 11
type input "d"
select select "0: undefined"
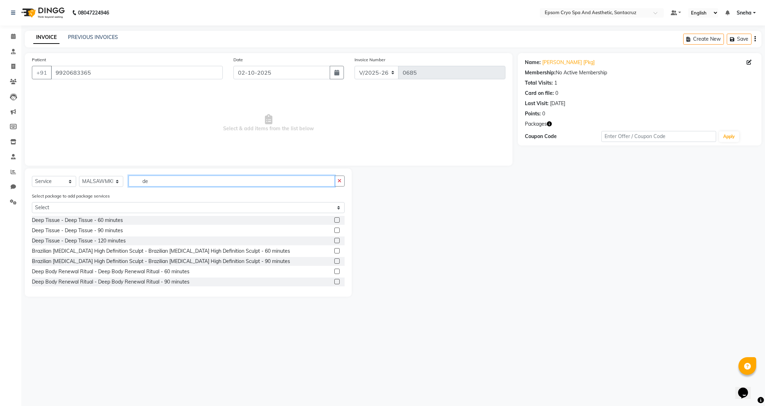
type input "de"
click at [334, 230] on label at bounding box center [336, 230] width 5 height 5
click at [334, 230] on input "checkbox" at bounding box center [336, 230] width 5 height 5
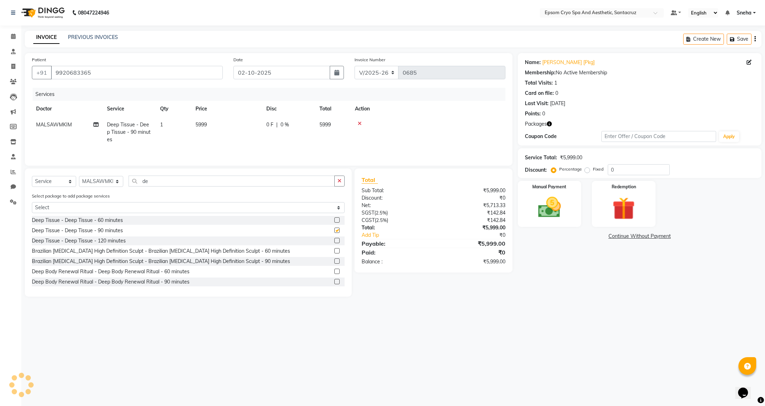
checkbox input "false"
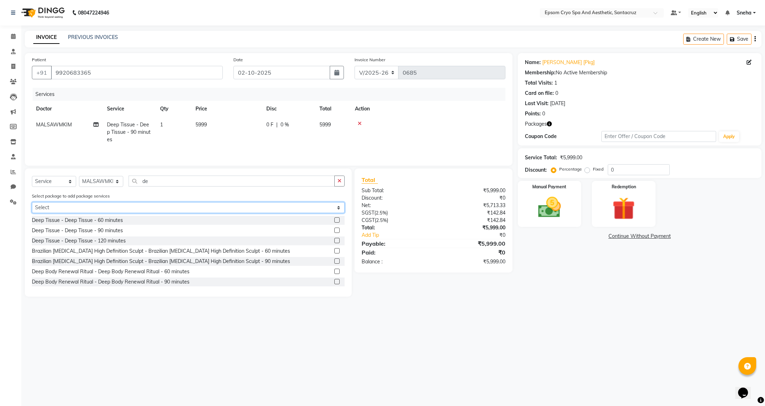
click at [148, 207] on select "Select GET 170K IN 1 LAKH WITH 25% DIS ANY SERVICE" at bounding box center [188, 207] width 313 height 11
select select "1: Object"
click at [32, 205] on select "Select GET 170K IN 1 LAKH WITH 25% DIS ANY SERVICE" at bounding box center [188, 207] width 313 height 11
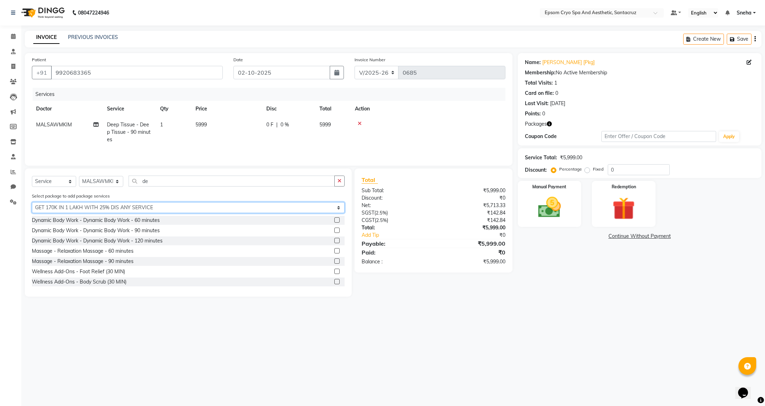
scroll to position [53, 0]
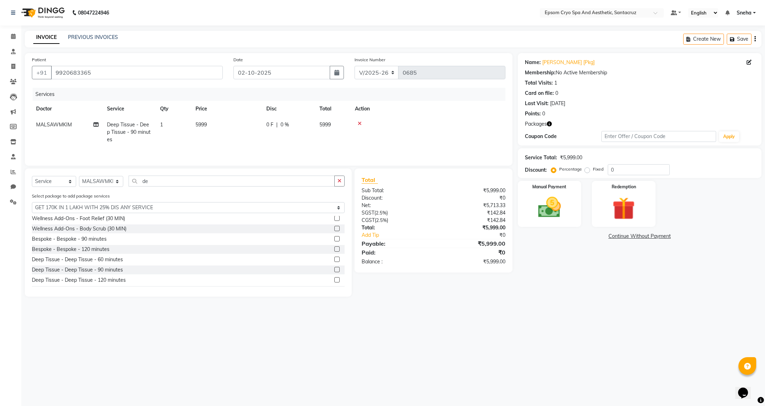
click at [334, 272] on label at bounding box center [336, 269] width 5 height 5
click at [334, 272] on input "checkbox" at bounding box center [336, 270] width 5 height 5
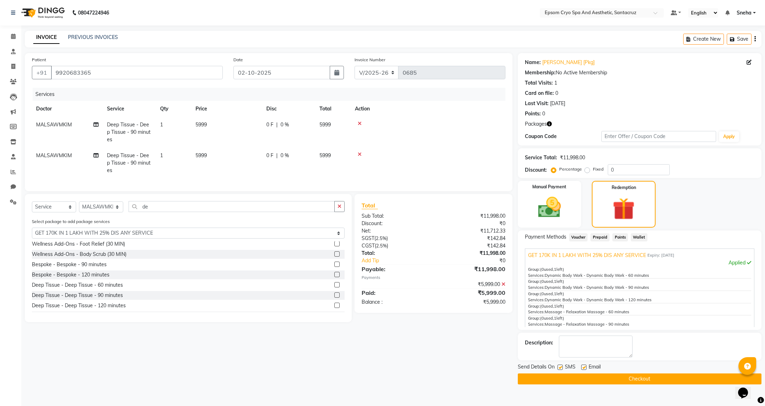
click at [504, 287] on icon at bounding box center [503, 284] width 4 height 5
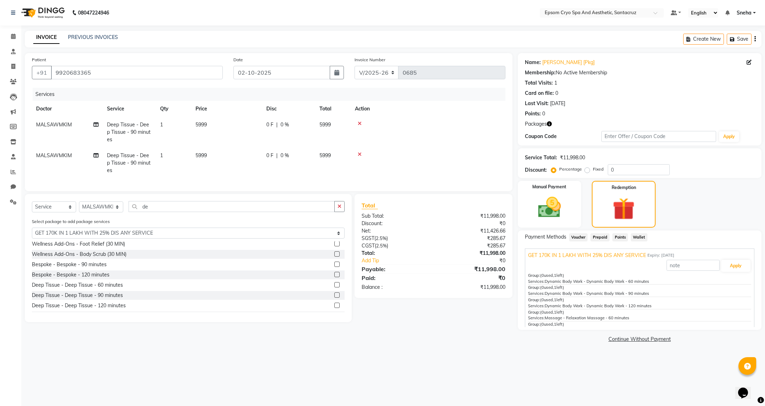
click at [358, 123] on icon at bounding box center [360, 123] width 4 height 5
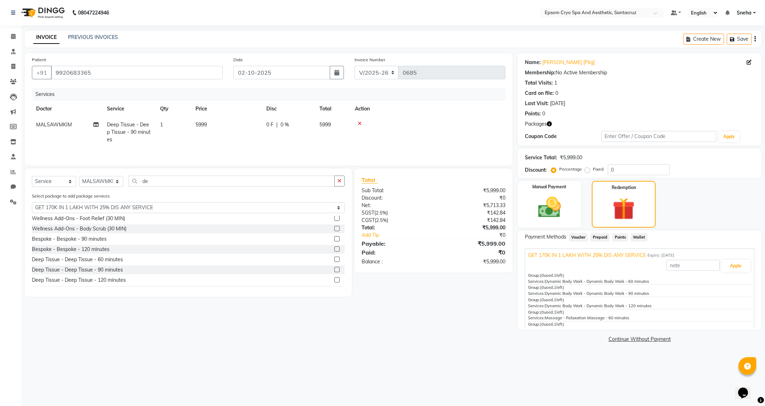
click at [362, 125] on div at bounding box center [428, 123] width 146 height 5
click at [358, 125] on icon at bounding box center [360, 123] width 4 height 5
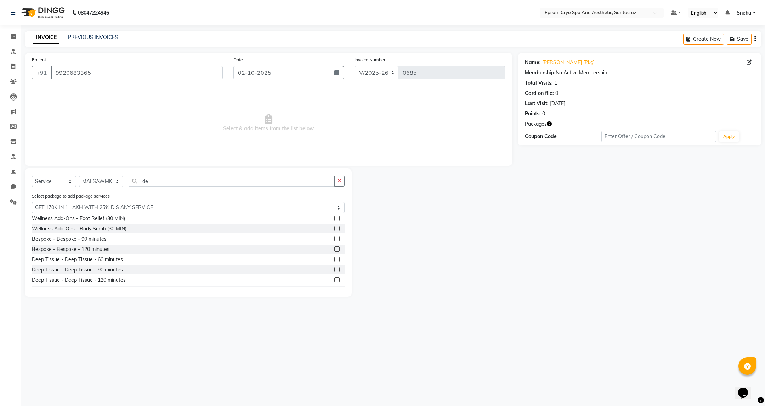
click at [334, 268] on label at bounding box center [336, 269] width 5 height 5
click at [334, 268] on input "checkbox" at bounding box center [336, 270] width 5 height 5
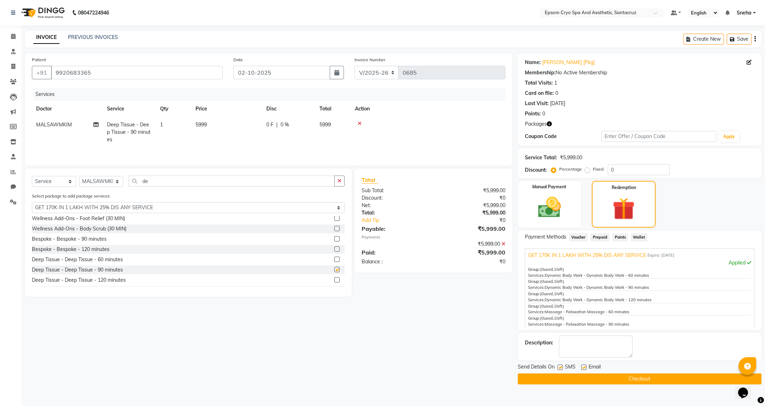
checkbox input "false"
click at [295, 333] on div "Patient +91 9920683365 Date 02-10-2025 Invoice Number V/2025 V/2025-26 0685 Ser…" at bounding box center [268, 218] width 498 height 331
click at [334, 256] on label at bounding box center [336, 255] width 5 height 5
click at [334, 256] on input "checkbox" at bounding box center [336, 256] width 5 height 5
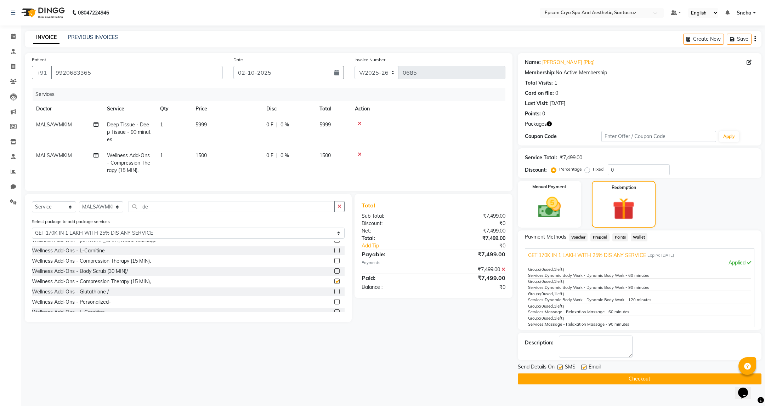
checkbox input "false"
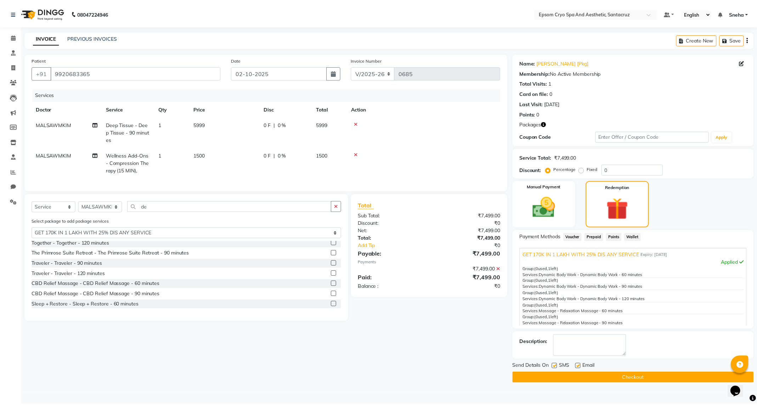
scroll to position [372, 0]
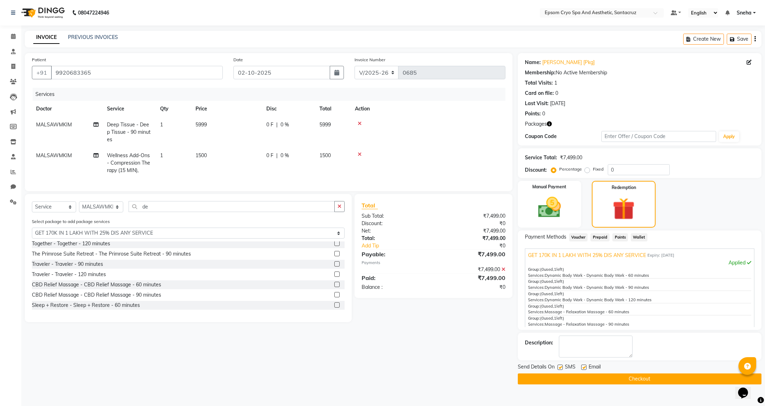
click at [334, 297] on label at bounding box center [336, 294] width 5 height 5
click at [334, 297] on input "checkbox" at bounding box center [336, 295] width 5 height 5
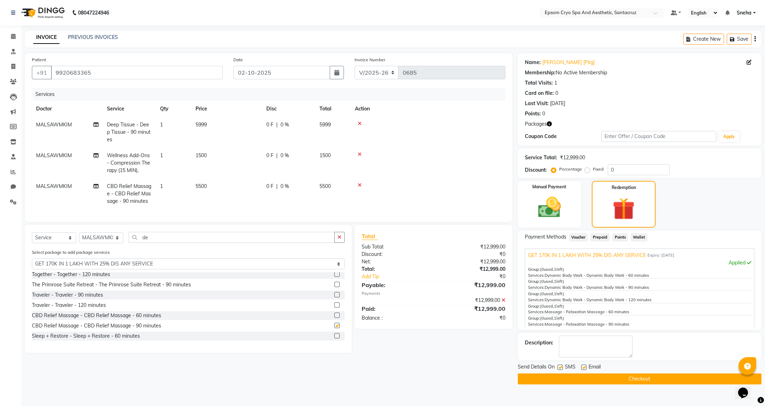
checkbox input "false"
click at [205, 186] on span "5500" at bounding box center [200, 186] width 11 height 6
select select "72609"
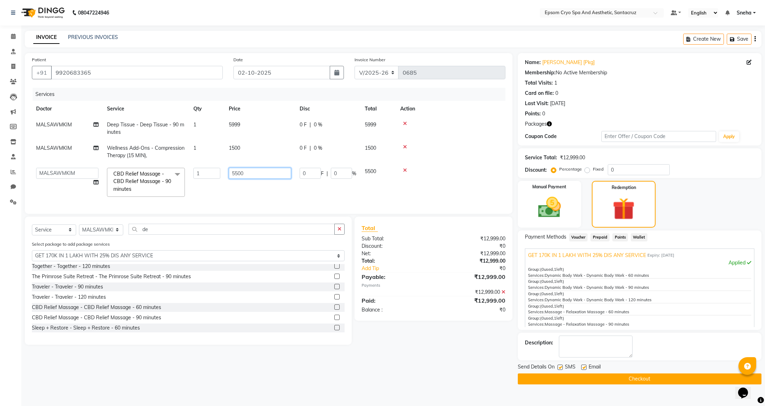
click at [257, 174] on input "5500" at bounding box center [260, 173] width 62 height 11
type input "5"
type input "1500"
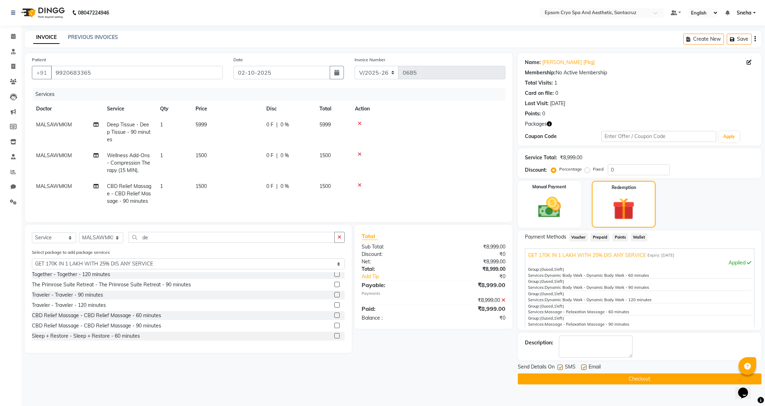
click at [279, 199] on tr "MALSAWMKIM CBD Relief Massage - CBD Relief Massage - 90 minutes 1 1500 0 F | 0 …" at bounding box center [269, 193] width 474 height 31
click at [208, 159] on td "1500" at bounding box center [226, 163] width 71 height 31
select select "72609"
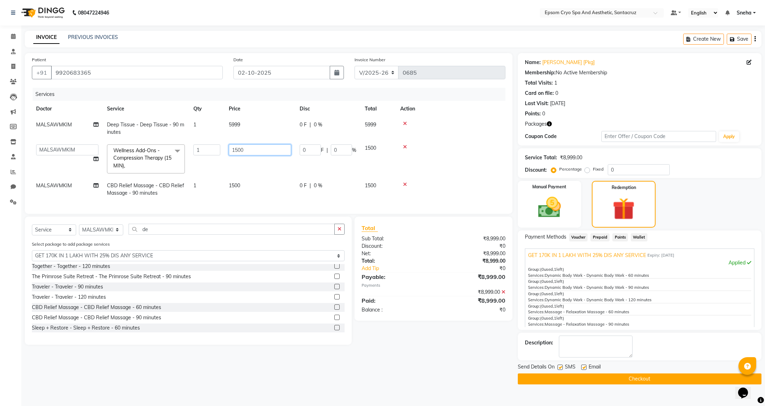
click at [260, 150] on input "1500" at bounding box center [260, 149] width 62 height 11
type input "1"
type input "1999"
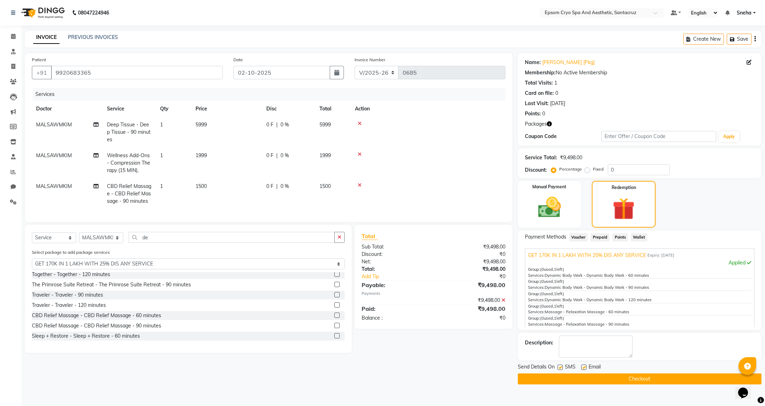
click at [268, 163] on tr "MALSAWMKIM Wellness Add-Ons - Compression Therapy (15 MIN), 1 1999 0 F | 0 % 19…" at bounding box center [269, 163] width 474 height 31
click at [283, 154] on span "0 %" at bounding box center [284, 155] width 8 height 7
select select "72609"
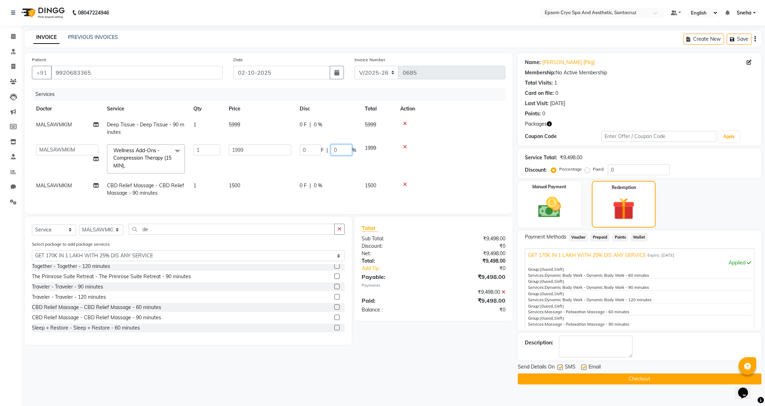
click at [346, 150] on input "0" at bounding box center [341, 149] width 21 height 11
type input "25"
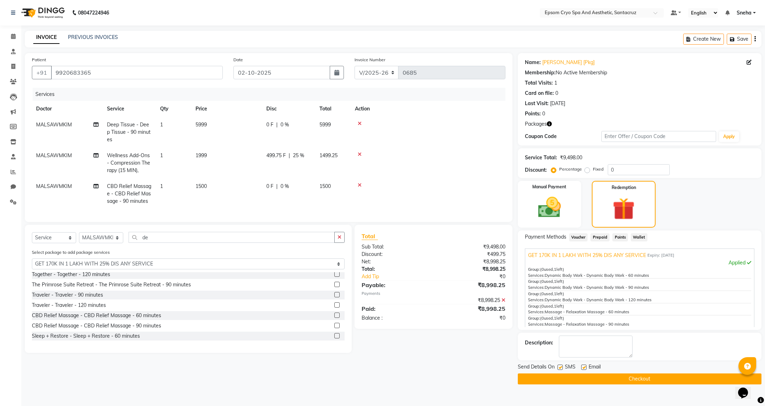
click at [266, 161] on tr "MALSAWMKIM Wellness Add-Ons - Compression Therapy (15 MIN), 1 1999 499.75 F | 2…" at bounding box center [269, 163] width 474 height 31
click at [284, 124] on span "0 %" at bounding box center [284, 124] width 8 height 7
select select "72609"
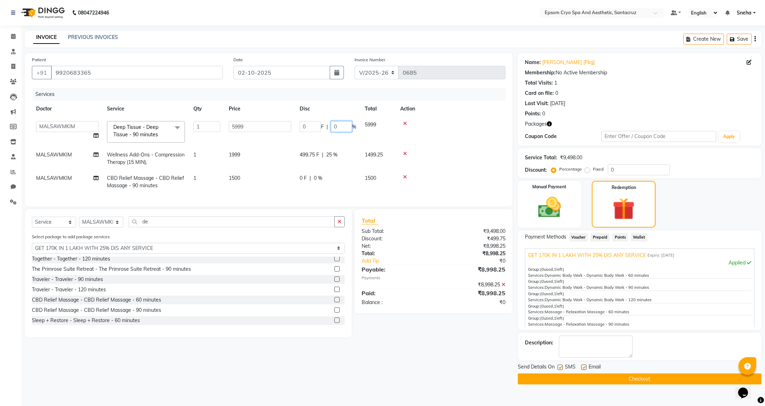
click at [341, 123] on input "0" at bounding box center [341, 126] width 21 height 11
type input "25"
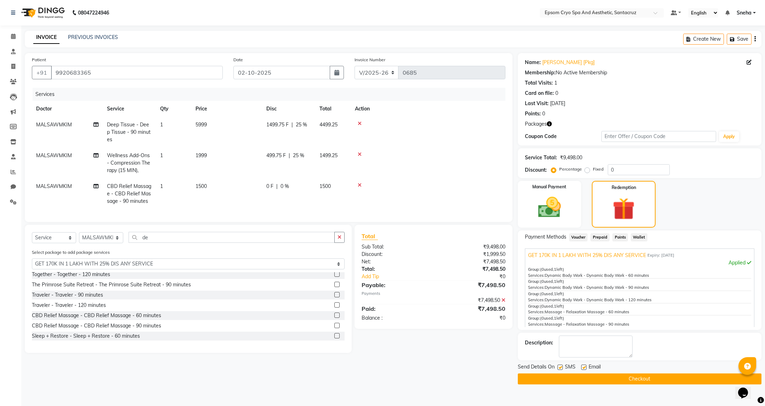
click at [284, 195] on div "Services Doctor Service Qty Price Disc Total Action MALSAWMKIM Deep Tissue - De…" at bounding box center [269, 151] width 474 height 127
click at [203, 202] on td "1500" at bounding box center [226, 193] width 71 height 31
select select "72609"
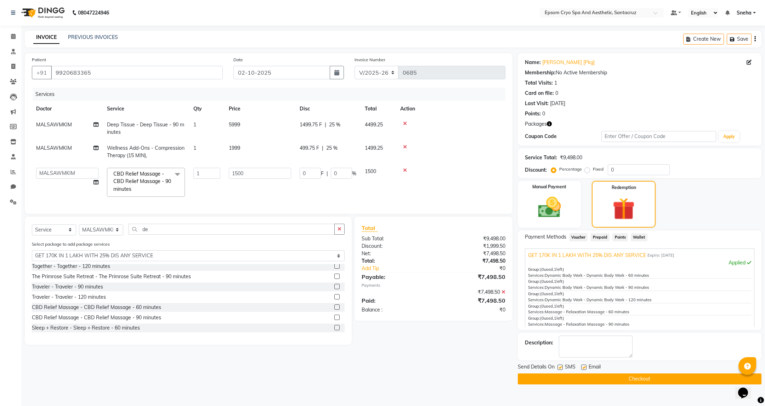
click at [219, 195] on td "1" at bounding box center [206, 183] width 35 height 38
click at [158, 189] on span "CBD Relief Massage - CBD Relief Massage - 90 minutes x" at bounding box center [143, 181] width 62 height 23
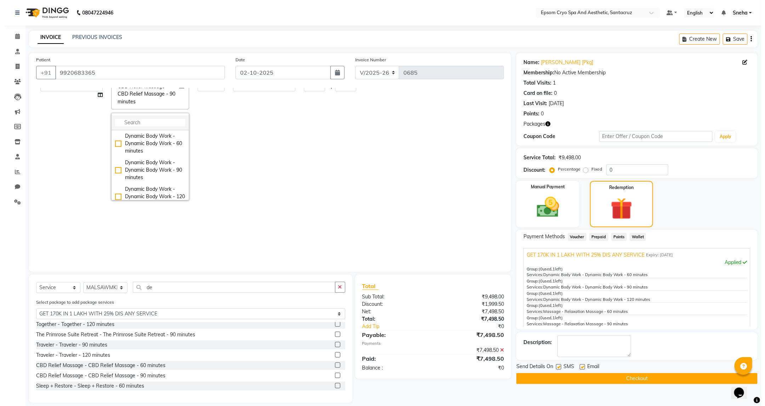
scroll to position [106, 0]
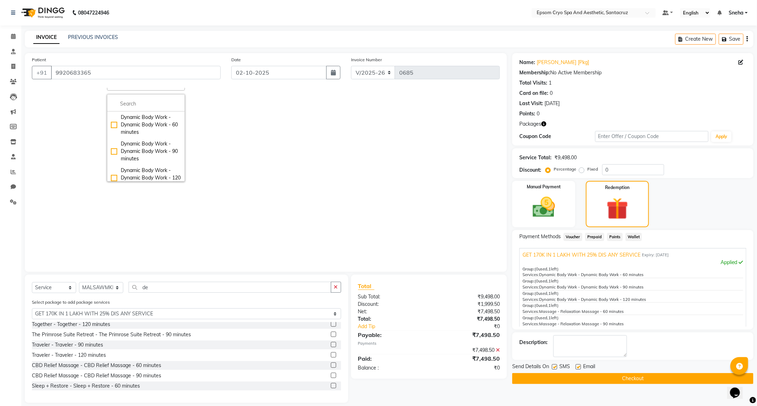
click at [271, 200] on div "Services Doctor Service Qty Price Disc Total Action MALSAWMKIM Deep Tissue - De…" at bounding box center [266, 176] width 468 height 177
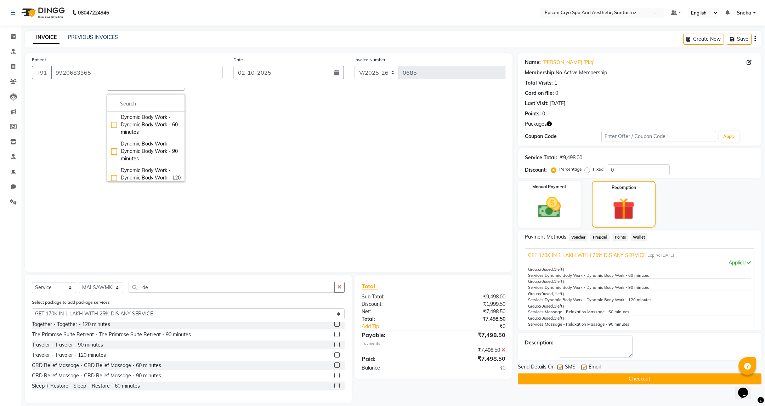
scroll to position [0, 0]
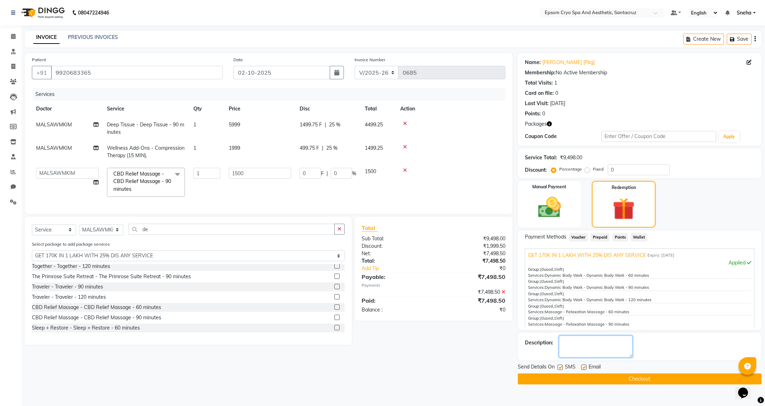
click at [592, 346] on textarea at bounding box center [596, 347] width 74 height 22
type textarea "deep tissue massage given by cbd oil so charged oil price as 1500"
click at [673, 337] on div "Description:" at bounding box center [639, 347] width 229 height 22
click at [647, 371] on div "Send Details On SMS Email" at bounding box center [640, 367] width 244 height 9
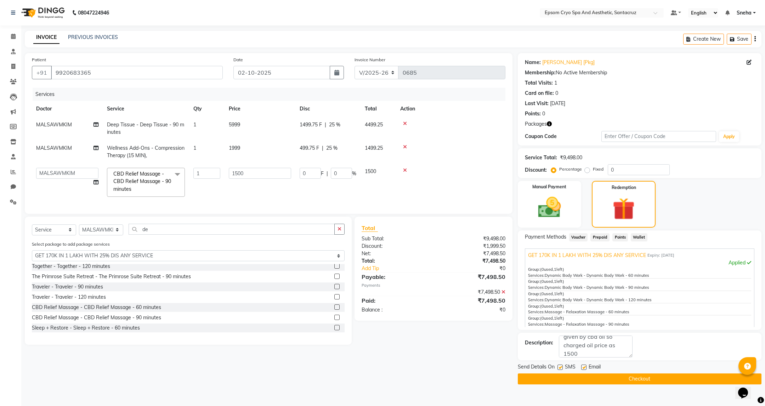
click at [650, 379] on button "Checkout" at bounding box center [640, 379] width 244 height 11
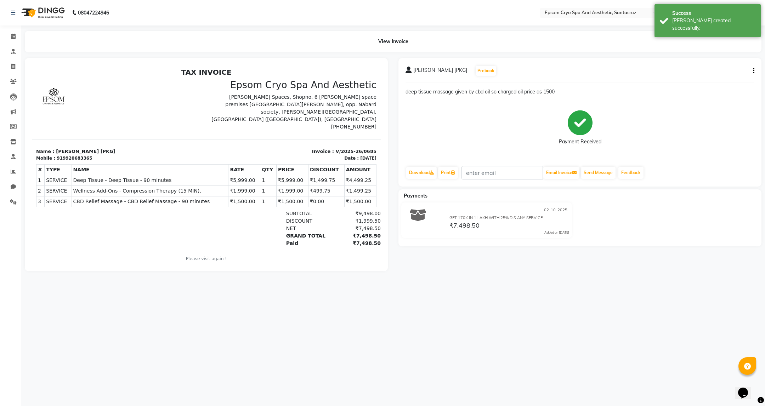
click at [315, 333] on div "08047224946 Select Location × Epsom Cryo Spa And Aesthetic, Santacruz Default P…" at bounding box center [382, 203] width 765 height 406
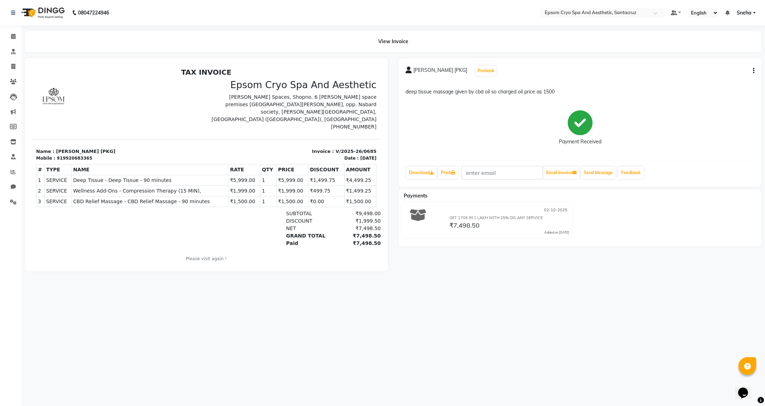
click at [426, 323] on div "08047224946 Select Location × Epsom Cryo Spa And Aesthetic, Santacruz Default P…" at bounding box center [382, 203] width 765 height 406
click at [469, 346] on div "08047224946 Select Location × Epsom Cryo Spa And Aesthetic, Santacruz Default P…" at bounding box center [382, 203] width 765 height 406
click at [12, 16] on link at bounding box center [14, 13] width 7 height 20
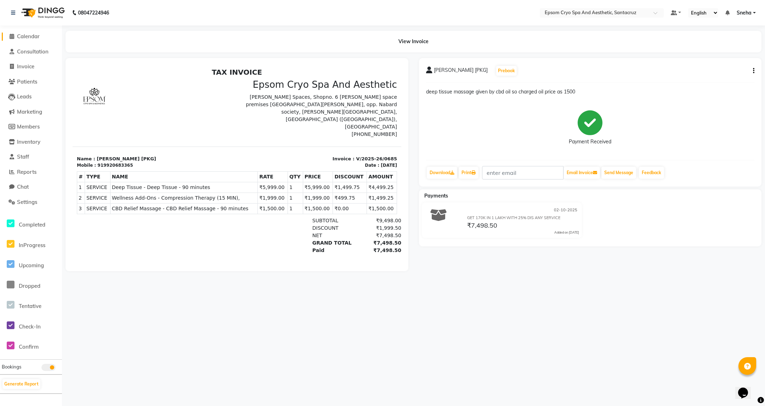
click at [24, 39] on span "Calendar" at bounding box center [28, 36] width 23 height 7
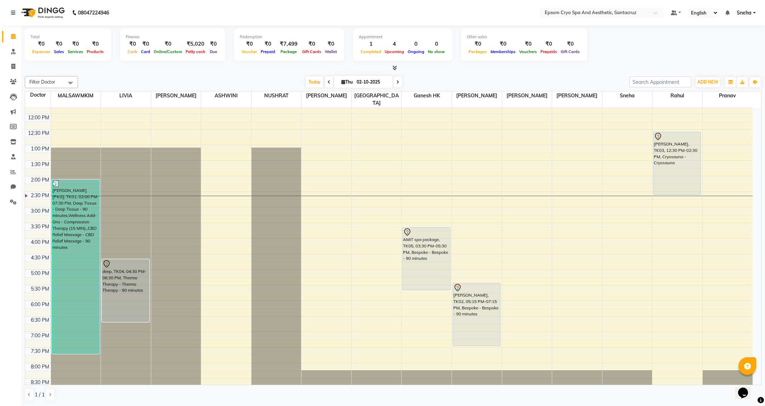
scroll to position [106, 0]
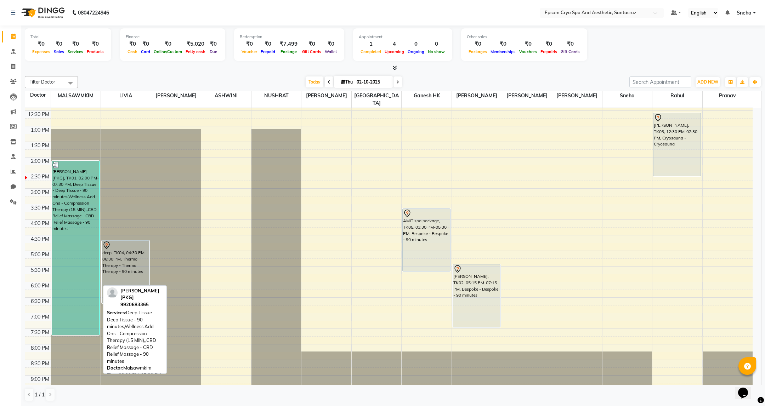
click at [76, 229] on div "[PERSON_NAME] [PKG], TK01, 02:00 PM-07:30 PM, Deep Tissue - Deep Tissue - 90 mi…" at bounding box center [75, 248] width 47 height 174
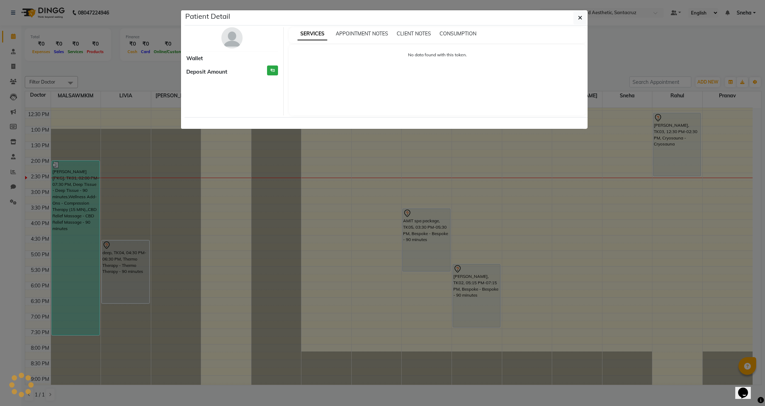
select select "3"
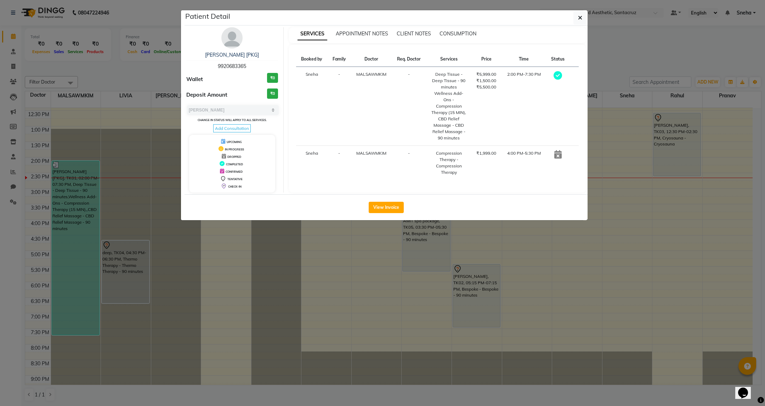
click at [209, 314] on ngb-modal-window "Patient Detail REEMA [PKG] 9920683365 Wallet ₹0 Deposit Amount ₹0 Select MARK D…" at bounding box center [382, 203] width 765 height 406
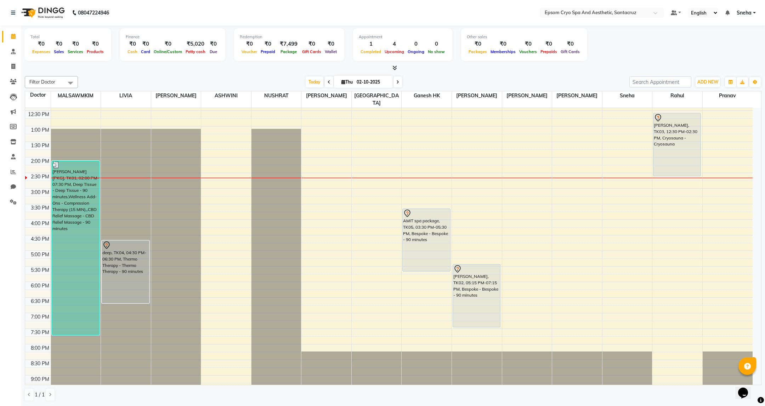
scroll to position [53, 0]
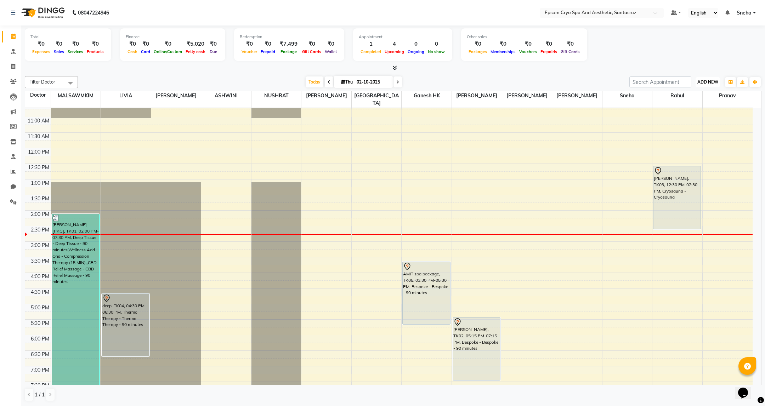
click at [708, 83] on span "ADD NEW" at bounding box center [707, 81] width 21 height 5
click at [697, 115] on link "Add Expense" at bounding box center [692, 113] width 56 height 9
select select "1"
select select "7159"
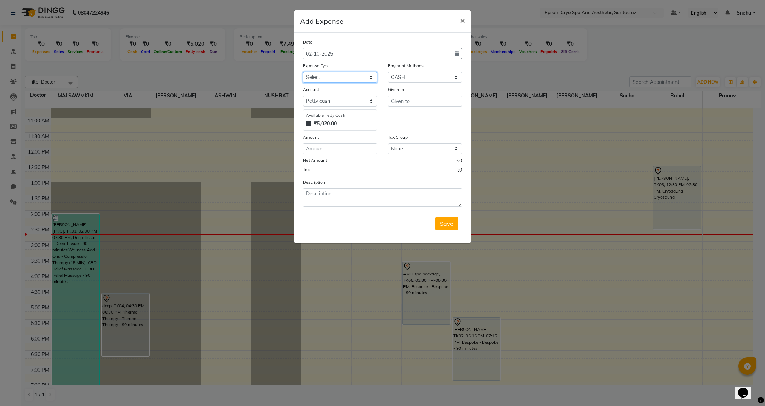
click at [346, 78] on select "Select Advance Salary Bank charges Car maintenance Cash transfer to bank Cash t…" at bounding box center [340, 77] width 74 height 11
select select "10"
click at [303, 72] on select "Select Advance Salary Bank charges Car maintenance Cash transfer to bank Cash t…" at bounding box center [340, 77] width 74 height 11
click at [408, 102] on input "text" at bounding box center [425, 101] width 74 height 11
click at [410, 125] on ngb-highlight "G anesh HK" at bounding box center [411, 127] width 29 height 7
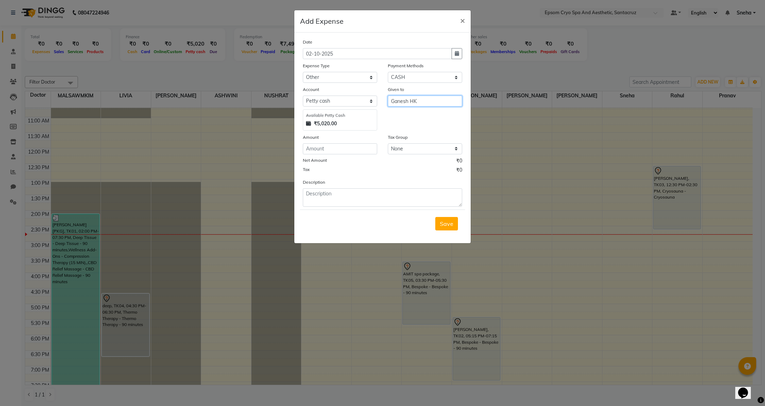
type input "Ganesh HK"
click at [328, 147] on input "number" at bounding box center [340, 148] width 74 height 11
type input "160"
click at [350, 208] on form "Date 02-10-2025 Expense Type Select Advance Salary Bank charges Car maintenance…" at bounding box center [382, 137] width 165 height 199
click at [348, 201] on textarea at bounding box center [382, 197] width 159 height 18
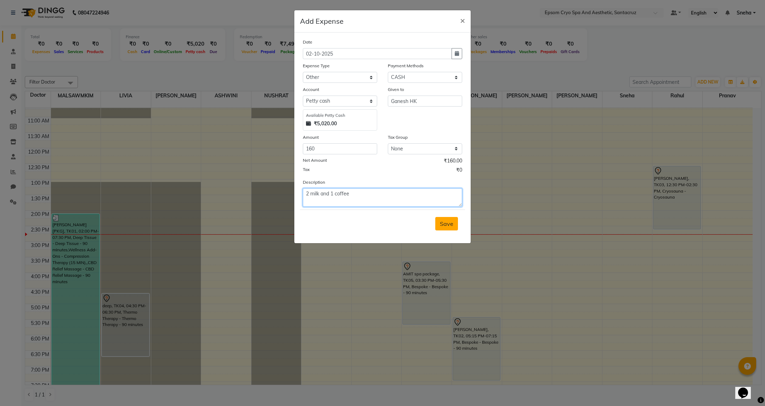
type textarea "2 milk and 1 coffee"
click at [451, 226] on span "Save" at bounding box center [446, 223] width 13 height 7
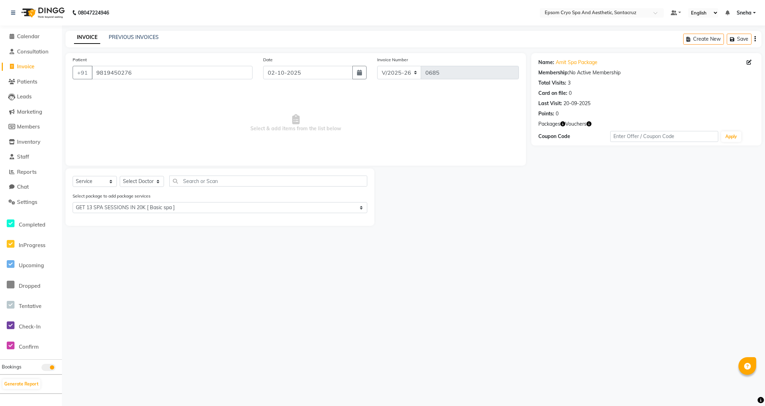
select select "8028"
select select "service"
select select "1: Object"
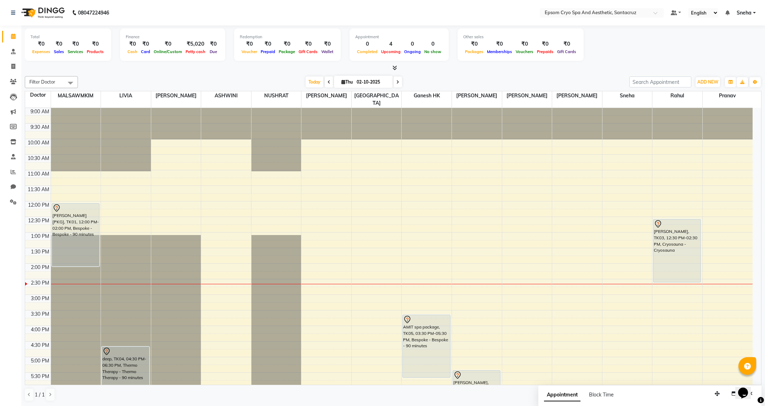
scroll to position [53, 0]
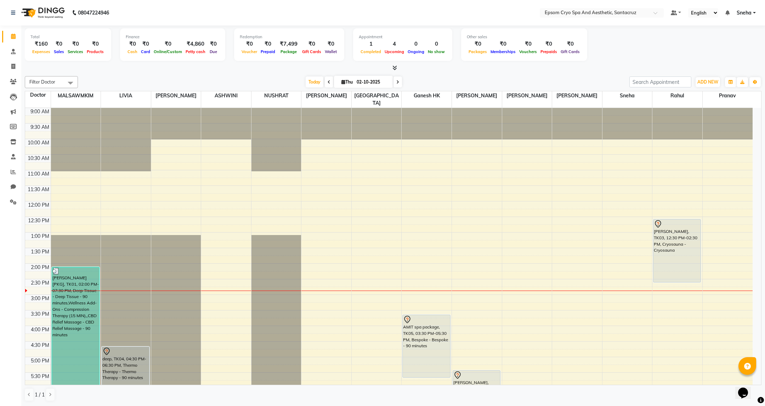
scroll to position [53, 0]
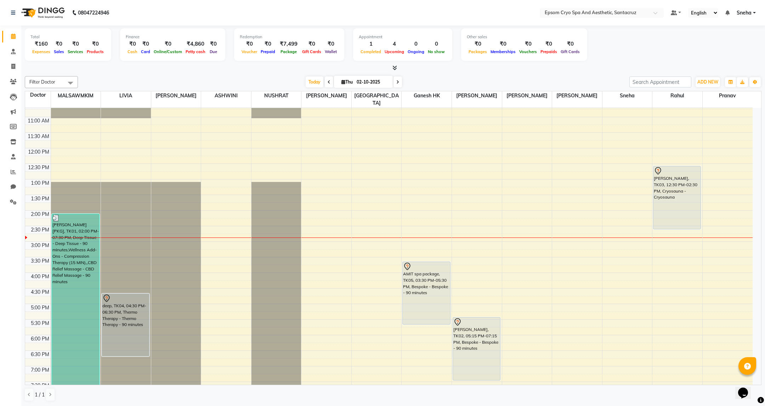
click at [166, 55] on div at bounding box center [176, 55] width 50 height 0
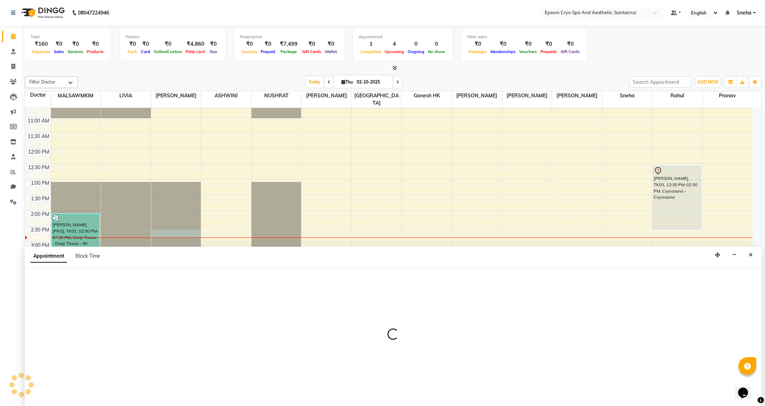
select select "72614"
select select "870"
select select "tentative"
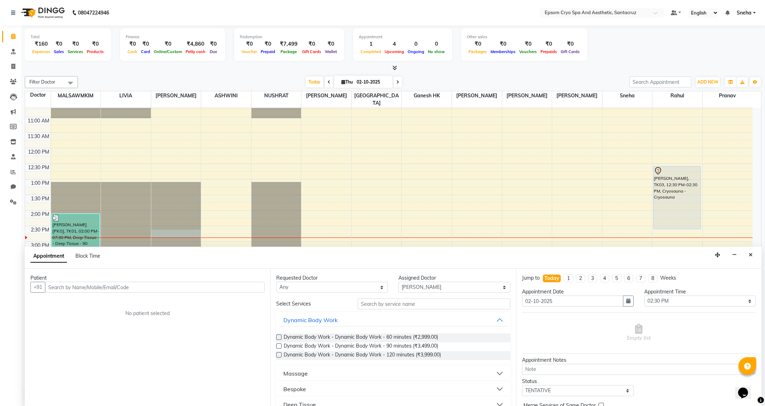
click at [90, 292] on input "text" at bounding box center [155, 287] width 220 height 11
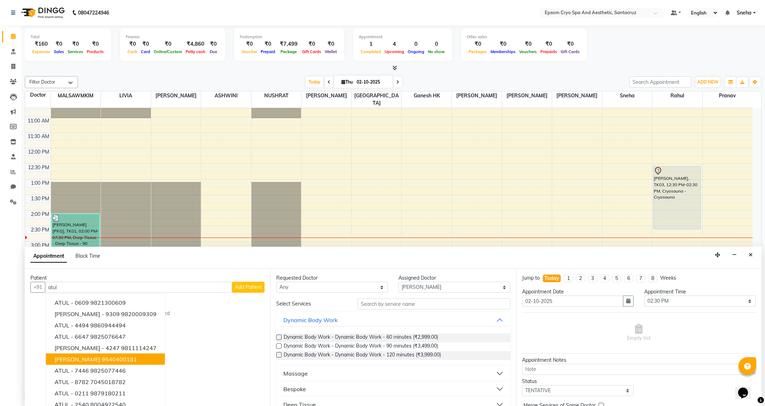
click at [102, 361] on ngb-highlight "9540400181" at bounding box center [119, 359] width 35 height 7
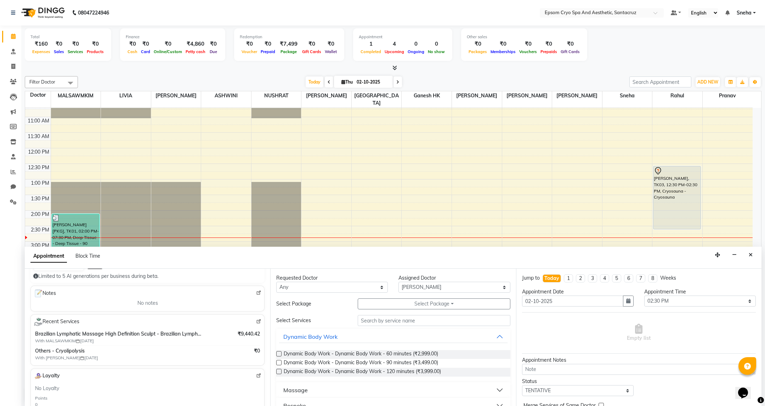
scroll to position [106, 0]
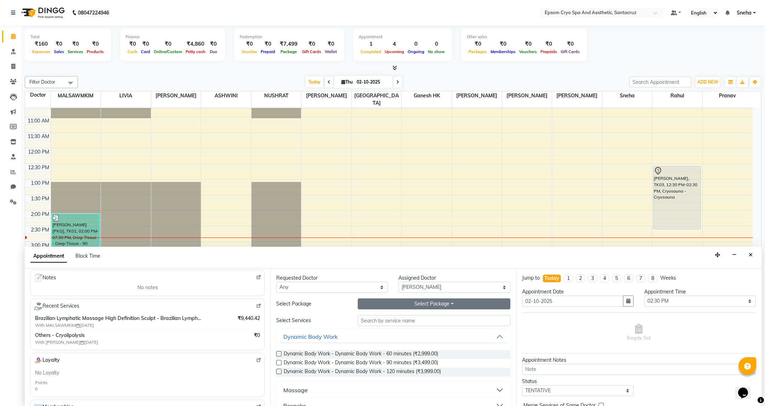
type input "9540400181"
click at [415, 300] on button "Select Package Toggle Dropdown" at bounding box center [434, 304] width 152 height 11
click at [453, 337] on button "Dynamic Body Work" at bounding box center [393, 336] width 228 height 13
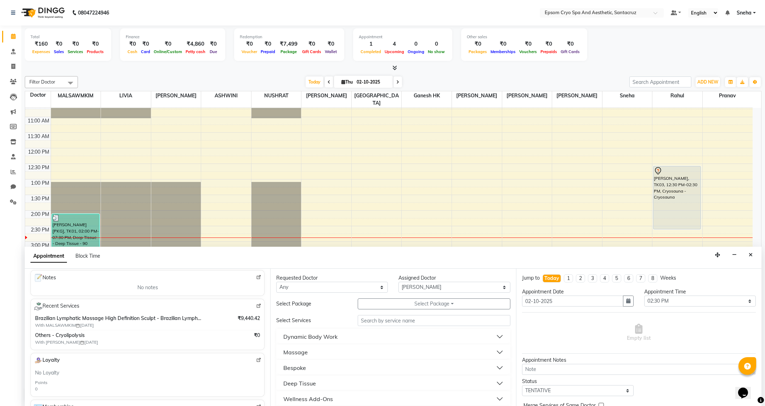
scroll to position [0, 0]
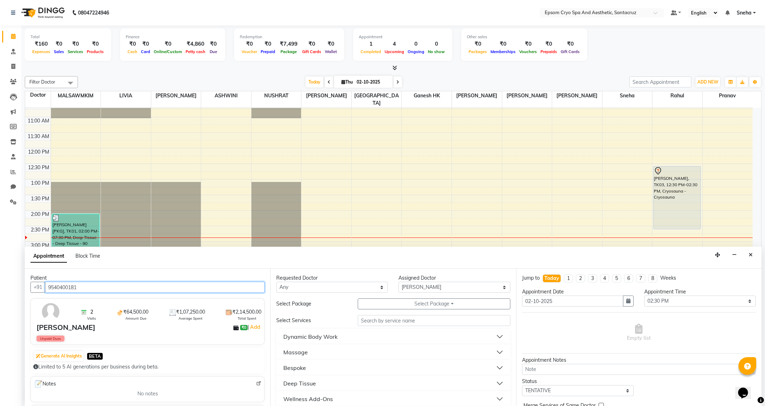
click at [92, 290] on input "9540400181" at bounding box center [155, 287] width 220 height 11
click at [10, 65] on span at bounding box center [13, 67] width 12 height 8
select select "service"
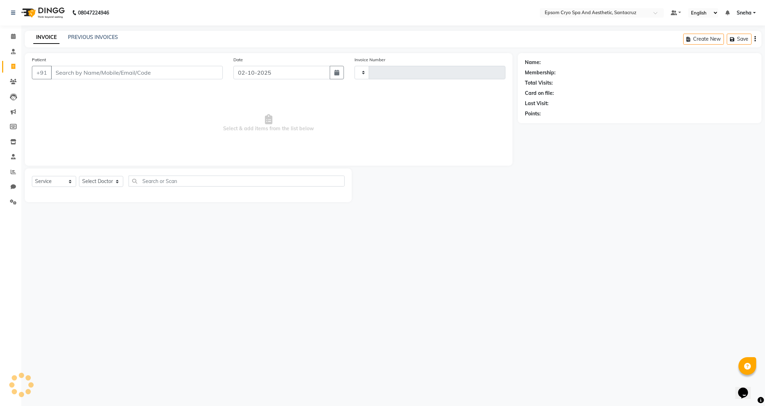
type input "0686"
select select "8028"
click at [141, 72] on input "Patient" at bounding box center [137, 72] width 172 height 13
type input "9540400181"
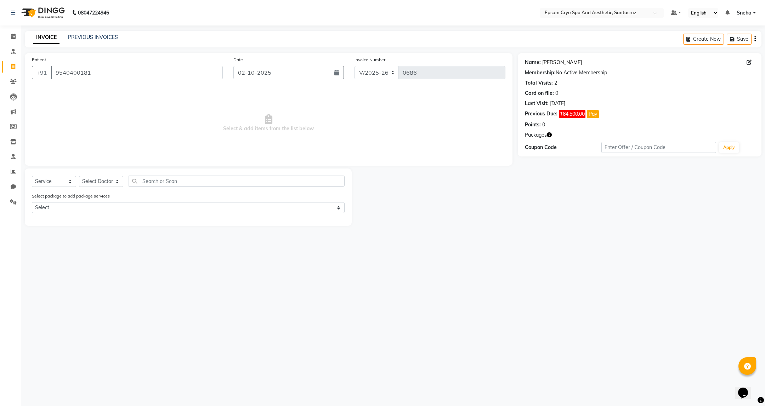
click at [556, 62] on link "[PERSON_NAME]" at bounding box center [562, 62] width 40 height 7
click at [559, 64] on link "[PERSON_NAME]" at bounding box center [562, 62] width 40 height 7
click at [113, 183] on select "Select Doctor [PERSON_NAME] [PERSON_NAME] [PERSON_NAME] [PERSON_NAME] Ganesh HK…" at bounding box center [101, 181] width 44 height 11
select select "72614"
click at [79, 176] on select "Select Doctor [PERSON_NAME] [PERSON_NAME] [PERSON_NAME] [PERSON_NAME] Ganesh HK…" at bounding box center [101, 181] width 44 height 11
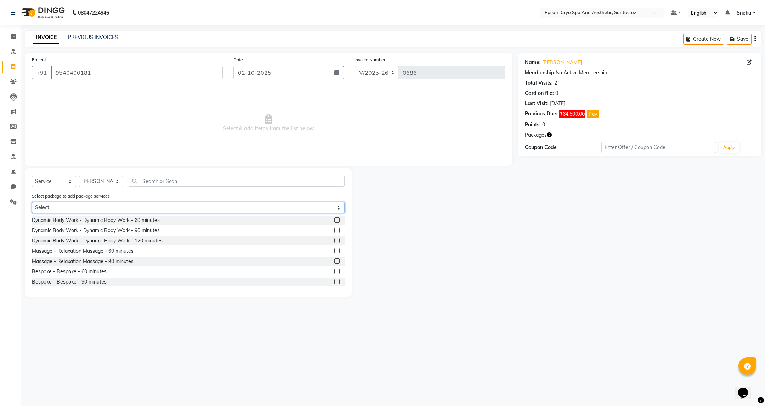
click at [121, 205] on select "Select 195400 14 session 50k 15 SESSION 33600 8 SESSION" at bounding box center [188, 207] width 313 height 11
select select "3: Object"
click at [32, 202] on select "Select 195400 14 session 50k 15 SESSION 33600 8 SESSION" at bounding box center [188, 207] width 313 height 11
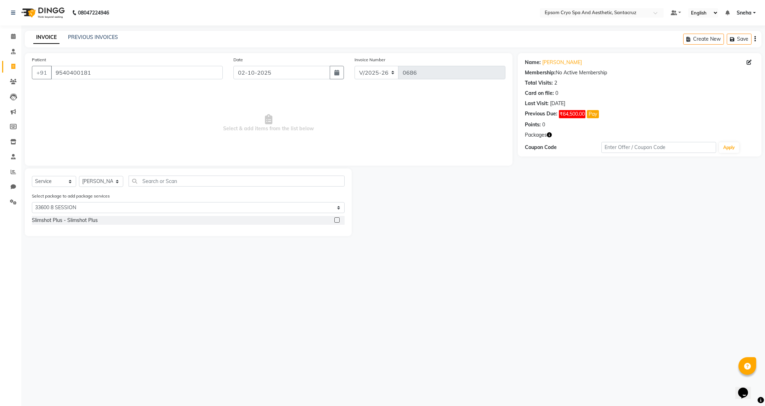
click at [338, 220] on label at bounding box center [336, 219] width 5 height 5
click at [338, 220] on input "checkbox" at bounding box center [336, 220] width 5 height 5
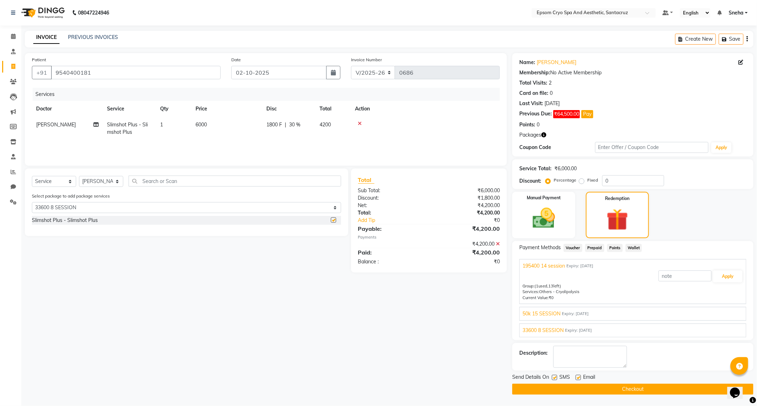
checkbox input "false"
click at [634, 389] on button "Checkout" at bounding box center [632, 389] width 241 height 11
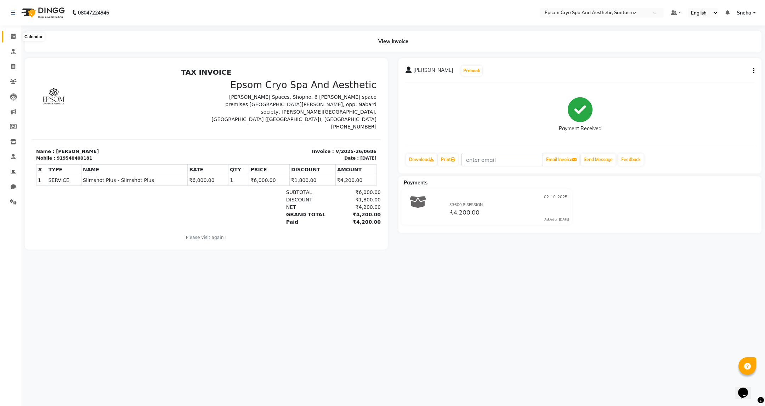
click at [14, 37] on icon at bounding box center [13, 36] width 5 height 5
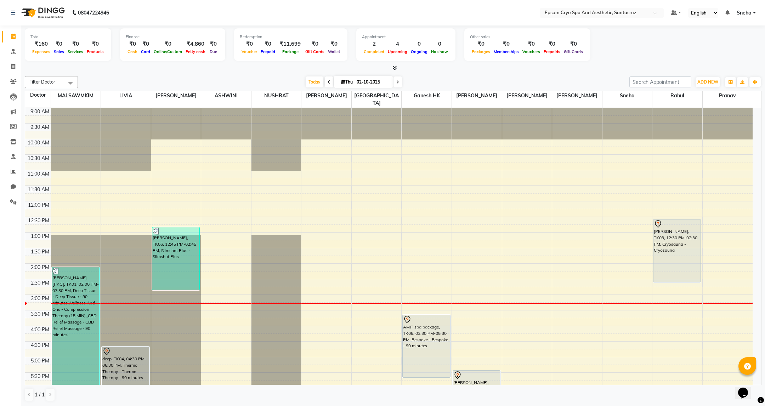
click at [461, 168] on div "9:00 AM 9:30 AM 10:00 AM 10:30 AM 11:00 AM 11:30 AM 12:00 PM 12:30 PM 1:00 PM 1…" at bounding box center [388, 326] width 727 height 436
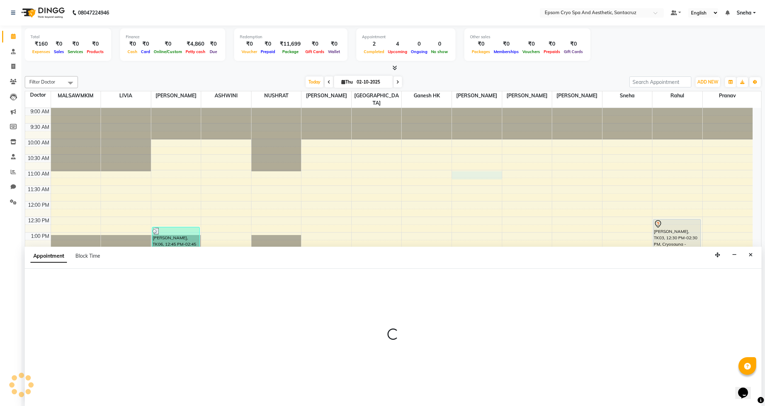
select select "78953"
select select "tentative"
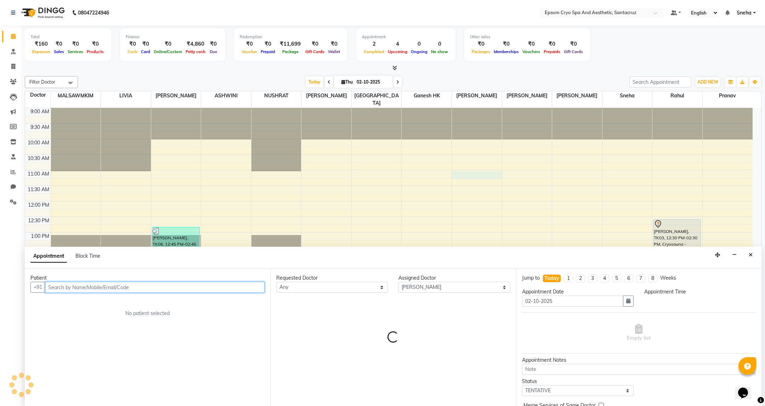
select select "660"
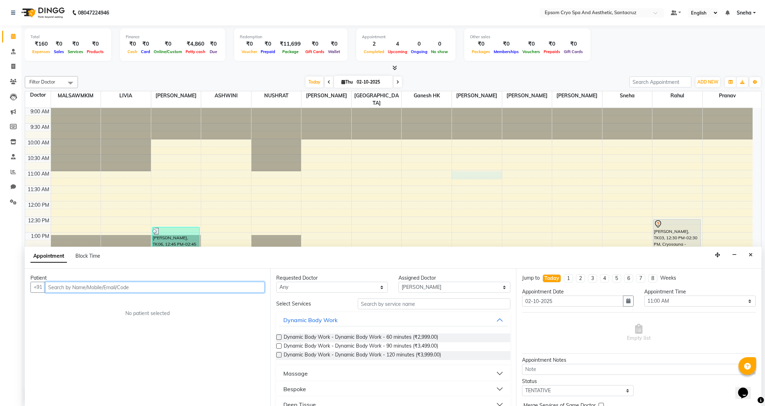
paste input "91 98195 17706"
type input "9819517706"
click at [252, 290] on span "Add Patient" at bounding box center [248, 287] width 27 height 6
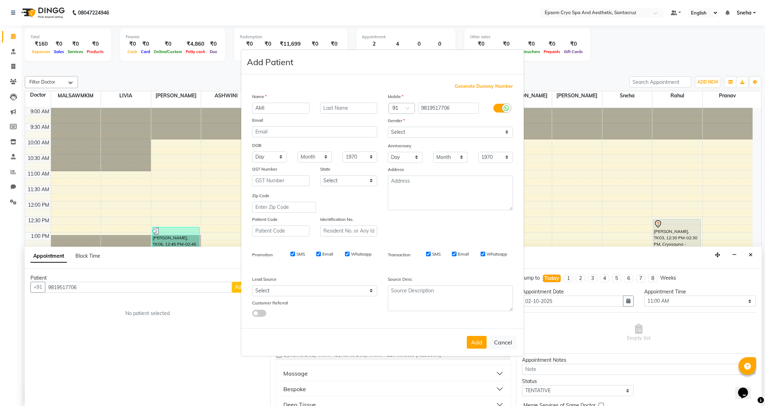
type input "AMI"
click at [489, 137] on select "Select [DEMOGRAPHIC_DATA] [DEMOGRAPHIC_DATA] Other Prefer Not To Say" at bounding box center [450, 132] width 125 height 11
select select "[DEMOGRAPHIC_DATA]"
click at [388, 127] on select "Select [DEMOGRAPHIC_DATA] [DEMOGRAPHIC_DATA] Other Prefer Not To Say" at bounding box center [450, 132] width 125 height 11
click at [439, 192] on textarea at bounding box center [450, 193] width 125 height 35
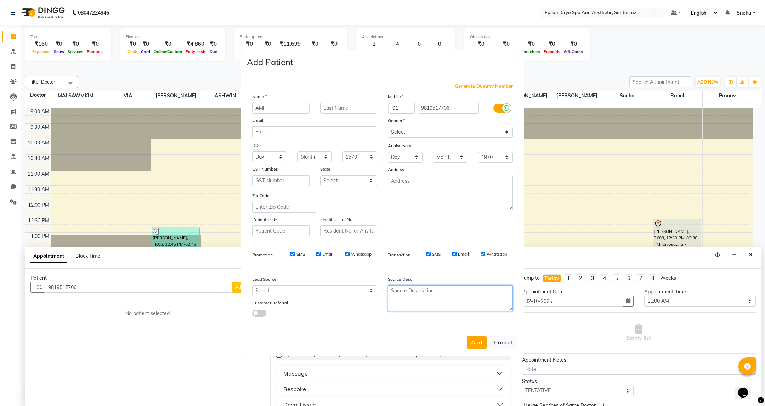
click at [440, 297] on textarea at bounding box center [450, 298] width 125 height 26
click at [481, 345] on button "Add" at bounding box center [477, 342] width 20 height 13
select select
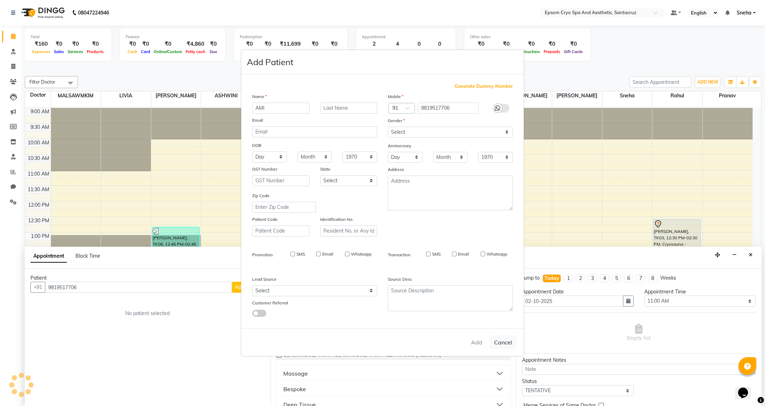
select select
checkbox input "false"
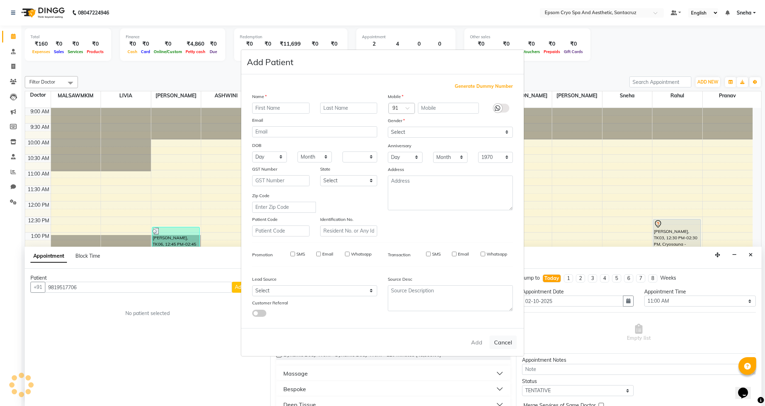
checkbox input "false"
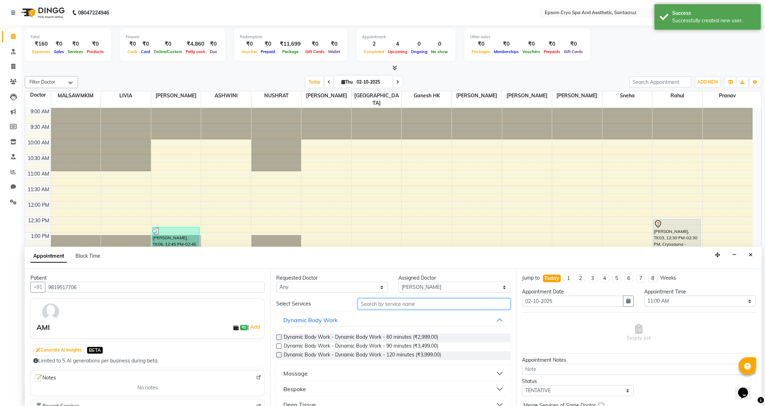
click at [430, 306] on input "text" at bounding box center [434, 304] width 152 height 11
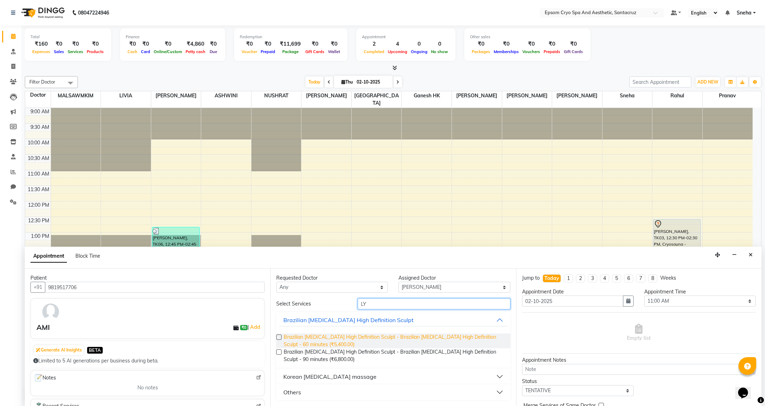
type input "LY"
click at [379, 341] on span "Brazilian Lymphatic Massage High Definition Sculpt - Brazilian Lymphatic Massag…" at bounding box center [394, 341] width 221 height 15
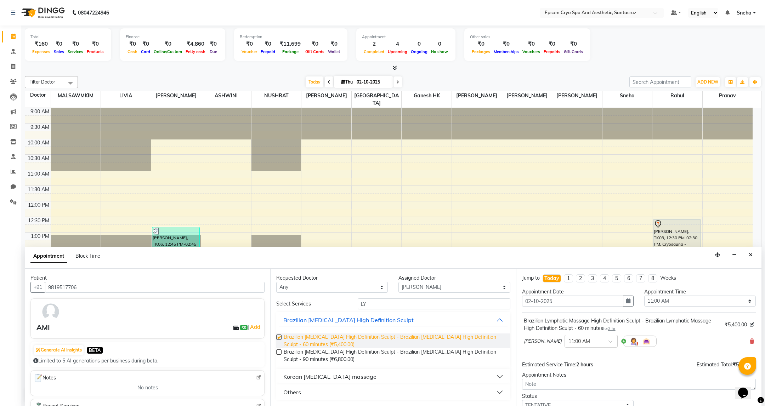
checkbox input "false"
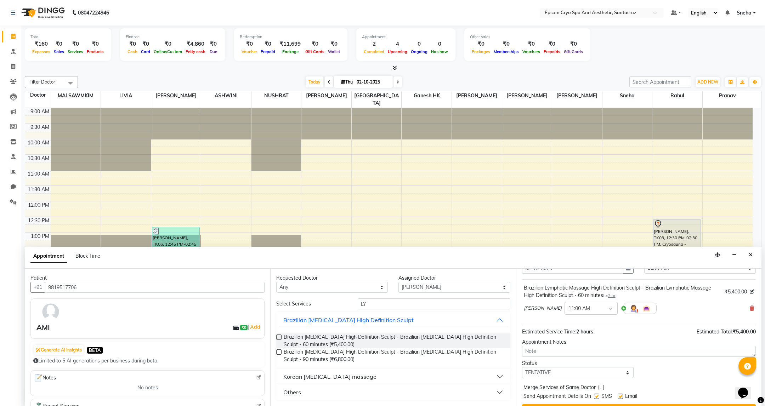
scroll to position [51, 0]
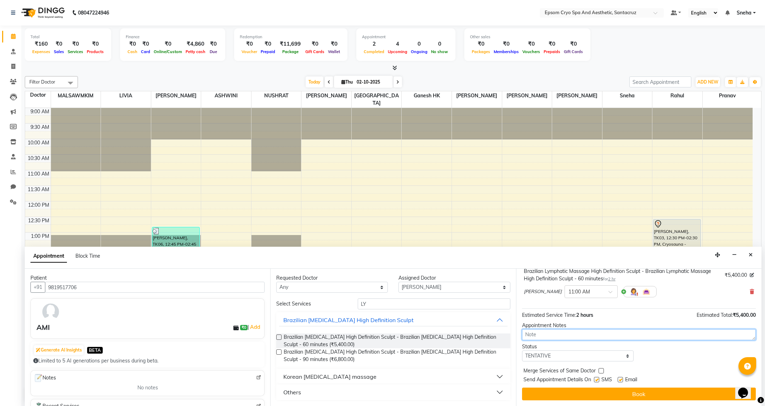
click at [589, 335] on textarea at bounding box center [639, 334] width 234 height 11
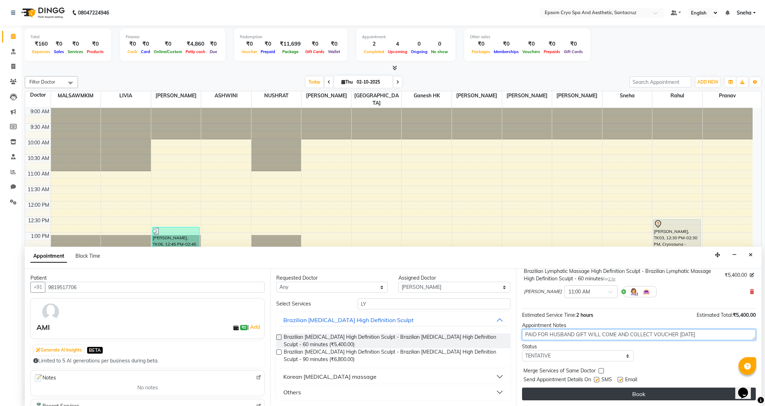
type textarea "PAID FOR HUSBAND GIFT WILL COME AND COLLECT VOUCHER ON SATURDAY"
click at [656, 392] on button "Book" at bounding box center [639, 394] width 234 height 13
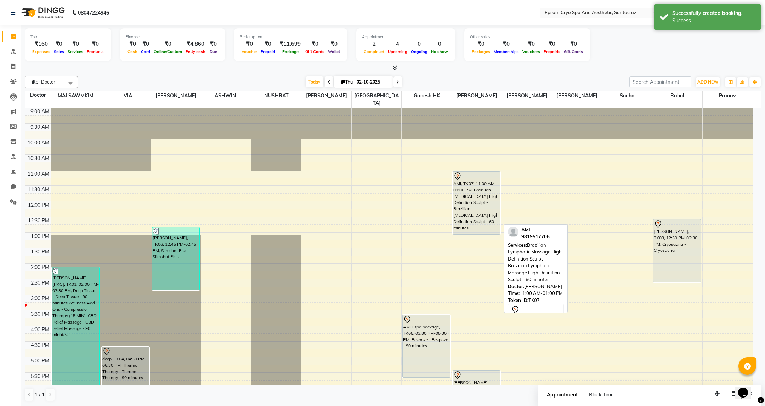
click at [476, 201] on div "AMI, TK07, 11:00 AM-01:00 PM, Brazilian Lymphatic Massage High Definition Sculp…" at bounding box center [476, 203] width 47 height 63
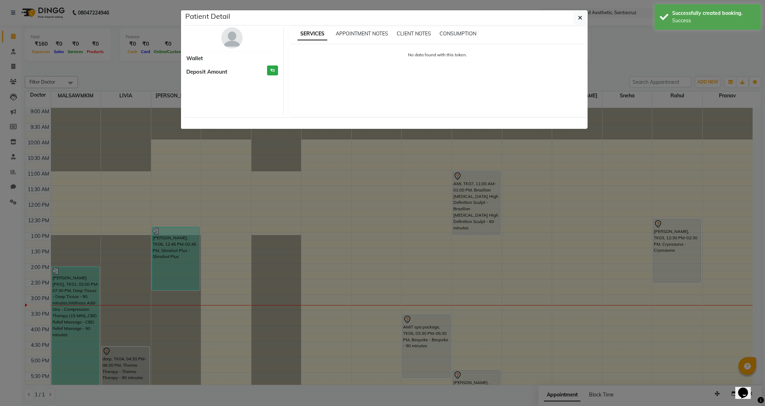
select select "7"
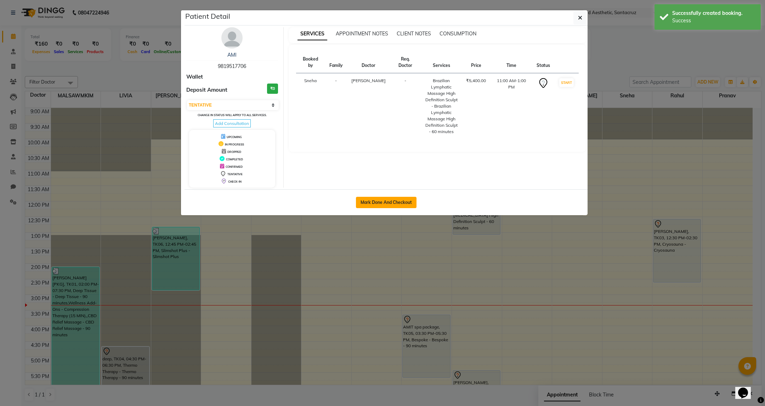
click at [395, 201] on button "Mark Done And Checkout" at bounding box center [386, 202] width 61 height 11
select select "service"
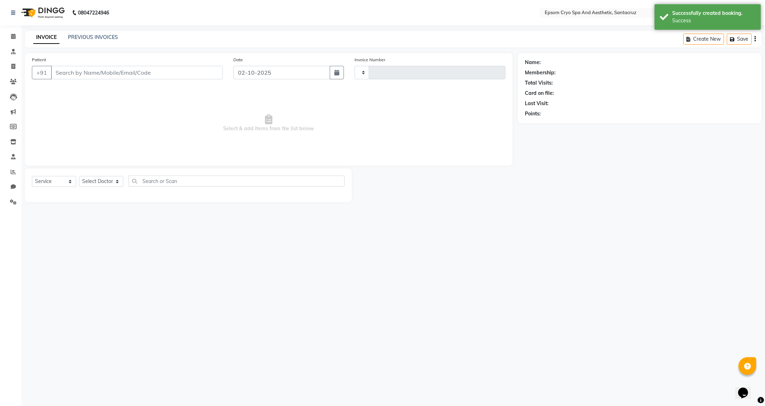
type input "0687"
select select "3"
select select "8028"
type input "9819517706"
select select "78953"
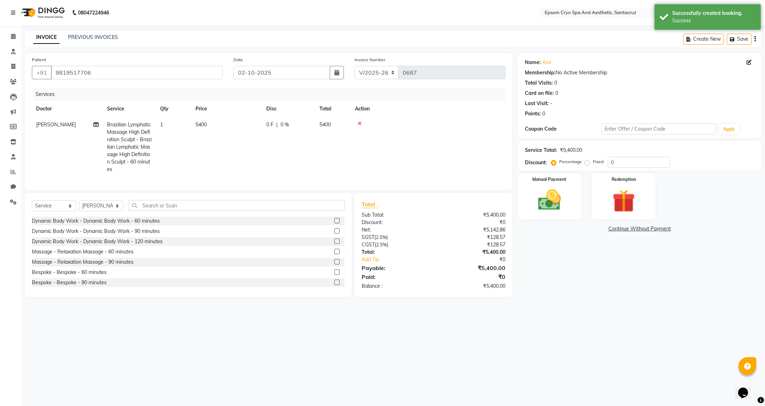
click at [206, 123] on span "5400" at bounding box center [200, 124] width 11 height 6
select select "78953"
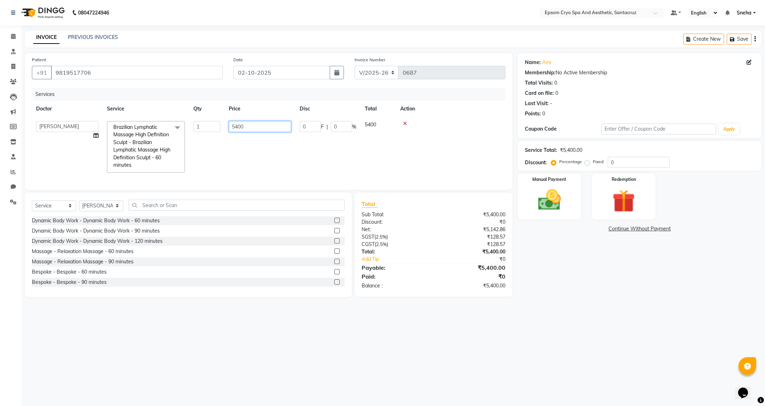
click at [262, 127] on input "5400" at bounding box center [260, 126] width 62 height 11
type input "5"
type input "4500"
click at [318, 153] on tr "ASHWINI BINDU Dr. Naman Jha Ekta Singh Ganesh HK Hariom singh LIVIA MALSAWMKIM …" at bounding box center [269, 147] width 474 height 60
click at [563, 209] on img at bounding box center [549, 200] width 39 height 27
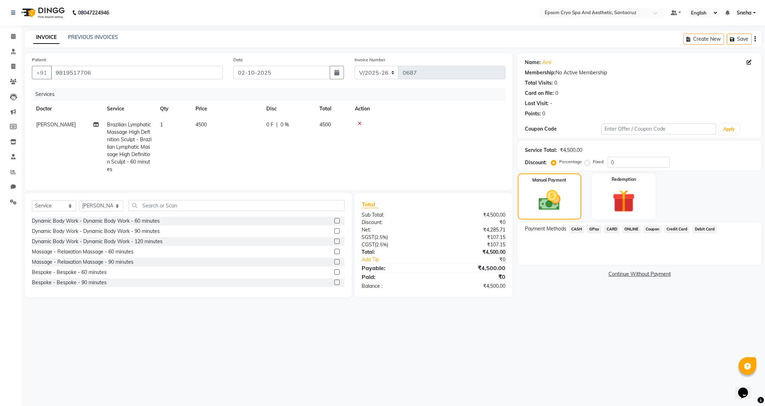
click at [577, 232] on span "CASH" at bounding box center [576, 229] width 15 height 8
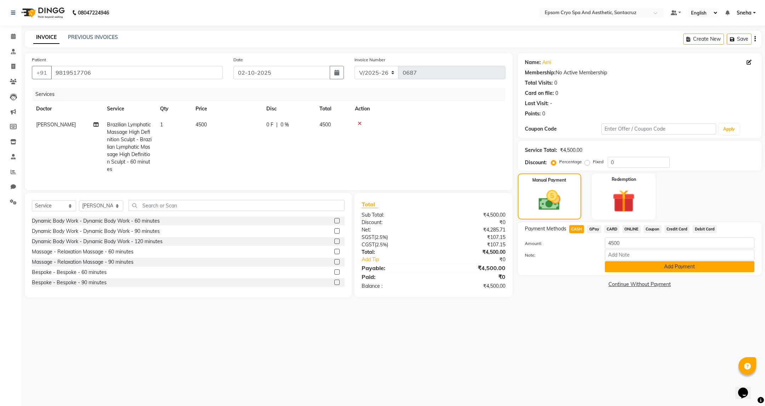
click at [678, 270] on button "Add Payment" at bounding box center [679, 266] width 149 height 11
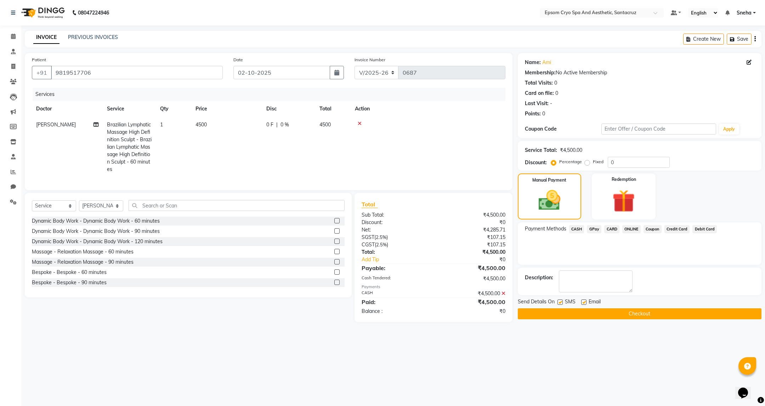
click at [664, 351] on div "08047224946 Select Location × Epsom Cryo Spa And Aesthetic, Santacruz Default P…" at bounding box center [382, 203] width 765 height 406
click at [652, 314] on button "Checkout" at bounding box center [640, 313] width 244 height 11
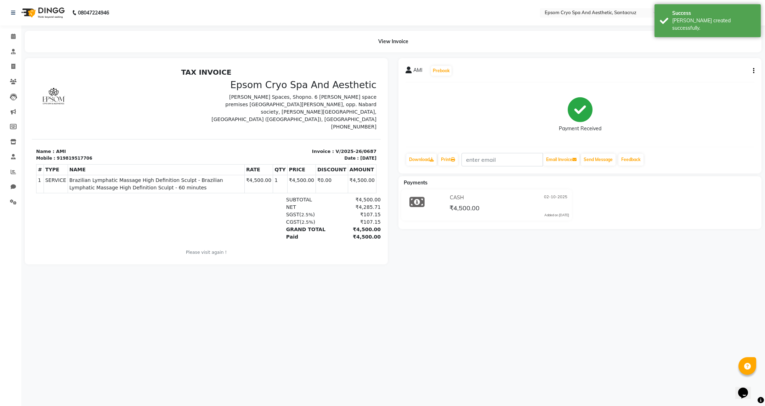
click at [49, 14] on img at bounding box center [42, 13] width 49 height 20
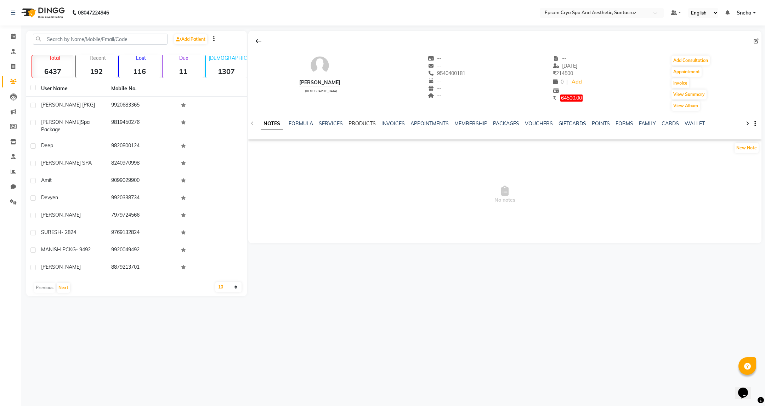
click at [367, 126] on link "PRODUCTS" at bounding box center [361, 123] width 27 height 6
click at [483, 123] on link "PACKAGES" at bounding box center [495, 123] width 26 height 6
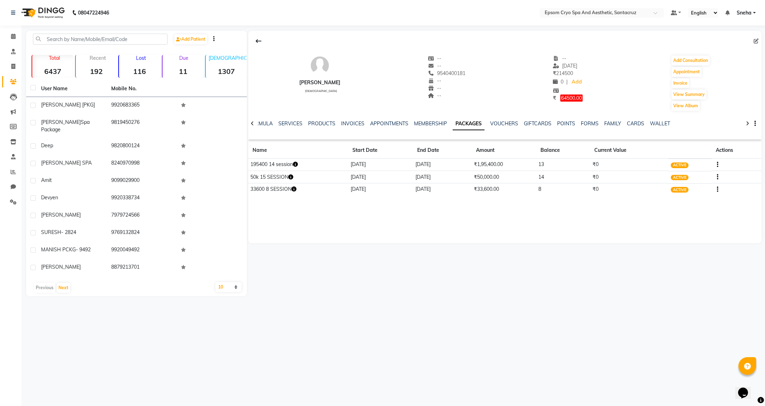
click at [264, 163] on td "195400 14 session" at bounding box center [298, 165] width 100 height 12
click at [298, 166] on icon "button" at bounding box center [295, 164] width 5 height 5
click at [290, 178] on icon "button" at bounding box center [290, 177] width 5 height 5
click at [293, 178] on icon "button" at bounding box center [290, 177] width 5 height 5
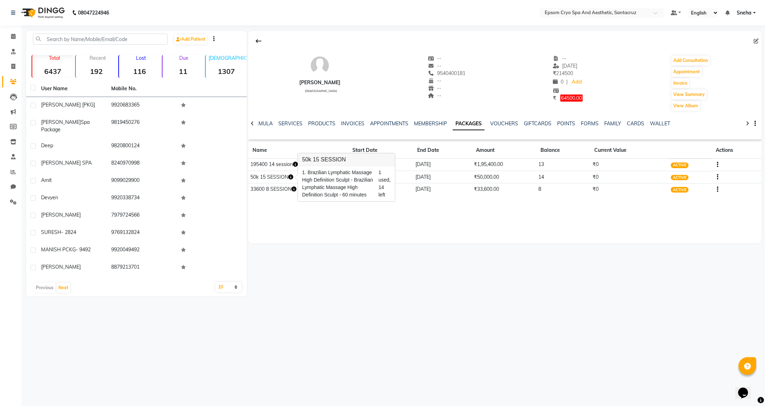
click at [296, 208] on div "[PERSON_NAME] [DEMOGRAPHIC_DATA] -- -- 9540400181 -- -- -- -- [DATE] ₹ 214500 0…" at bounding box center [504, 137] width 513 height 212
click at [294, 191] on icon "button" at bounding box center [293, 189] width 5 height 5
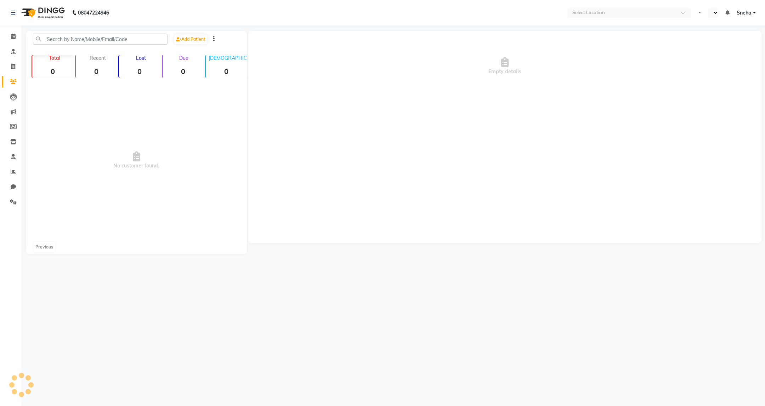
select select "en"
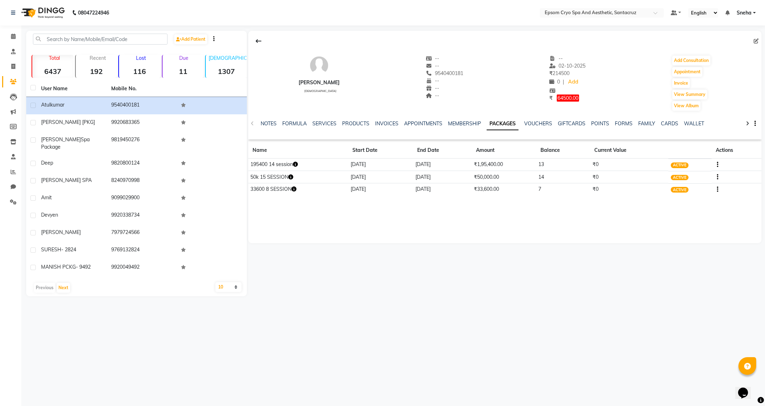
click at [294, 189] on icon "button" at bounding box center [293, 189] width 5 height 5
click at [397, 126] on ul "NOTES FORMULA SERVICES PRODUCTS INVOICES APPOINTMENTS MEMBERSHIP PACKAGES VOUCH…" at bounding box center [485, 123] width 449 height 7
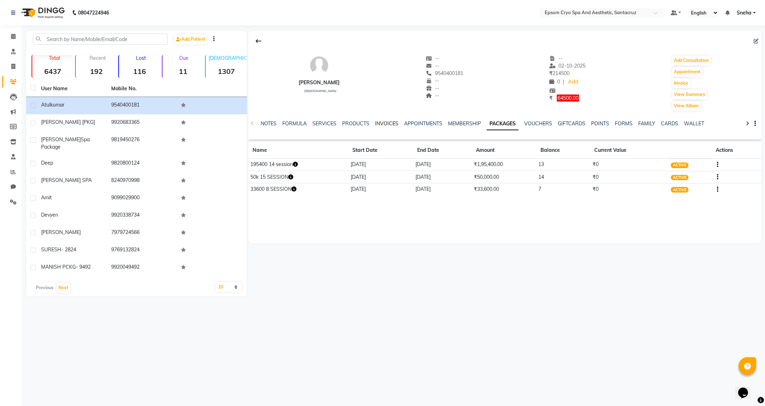
click at [392, 125] on link "INVOICES" at bounding box center [386, 123] width 23 height 6
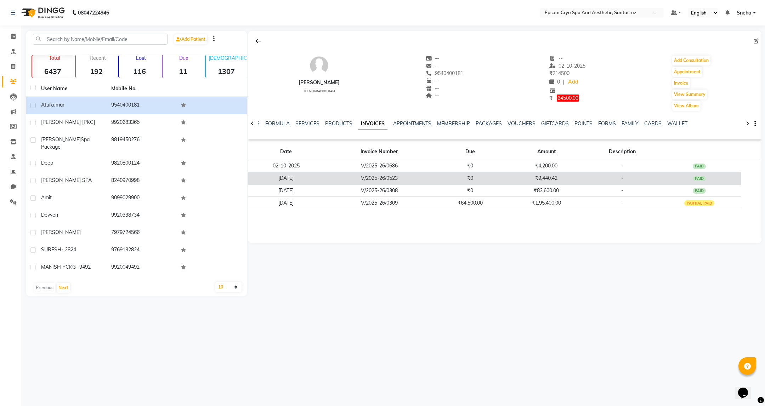
click at [414, 180] on td "V/2025-26/0523" at bounding box center [379, 178] width 110 height 12
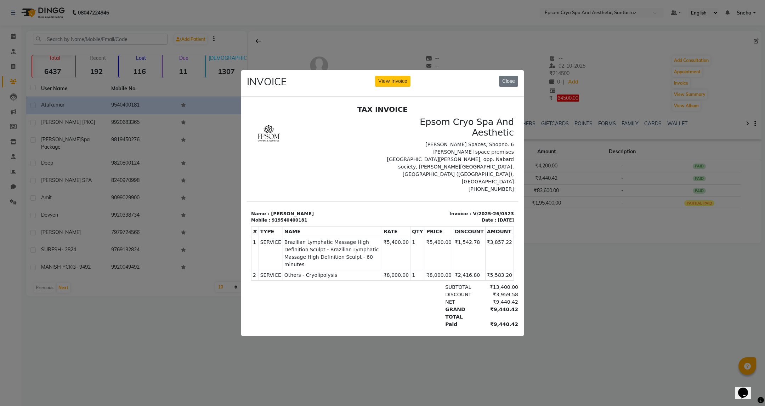
click at [586, 265] on ngb-modal-window "INVOICE View Invoice Close" at bounding box center [382, 203] width 765 height 406
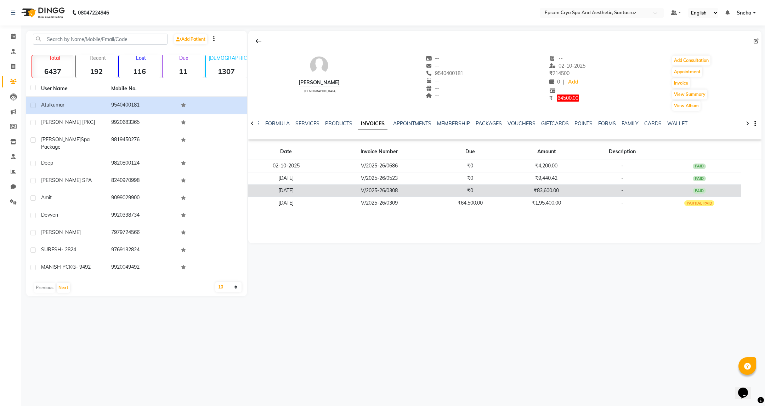
click at [444, 190] on td "₹0" at bounding box center [470, 191] width 72 height 12
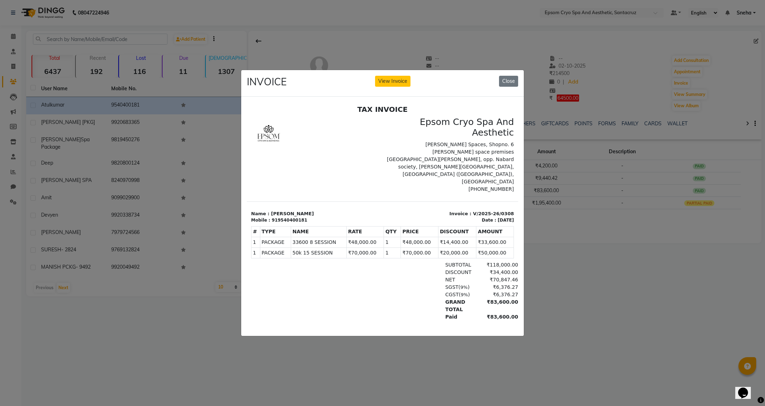
click at [592, 253] on ngb-modal-window "INVOICE View Invoice Close" at bounding box center [382, 203] width 765 height 406
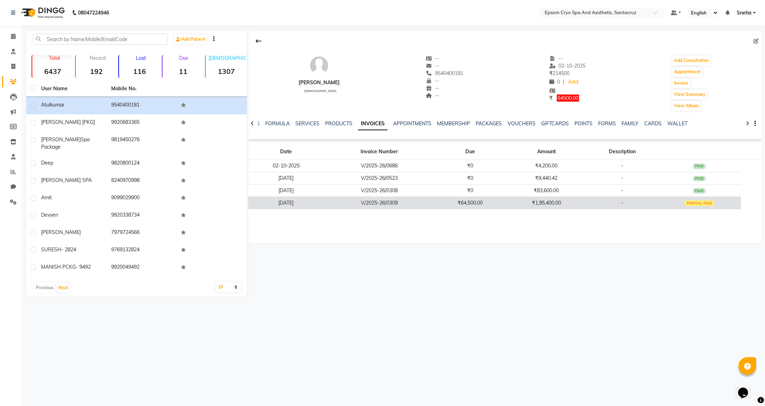
click at [405, 203] on td "V/2025-26/0309" at bounding box center [379, 203] width 110 height 12
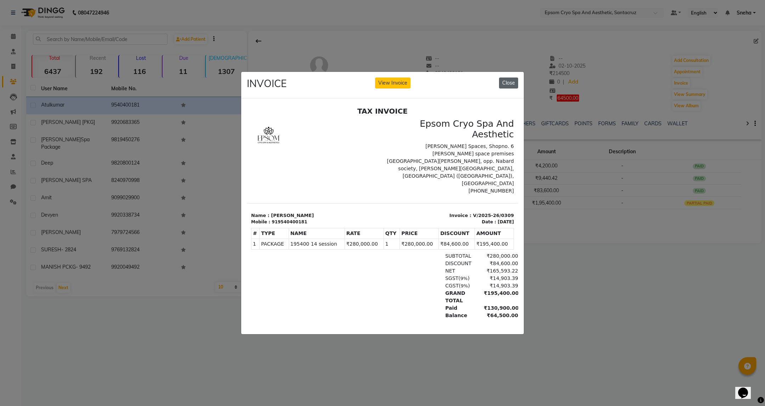
click at [512, 80] on button "Close" at bounding box center [508, 83] width 19 height 11
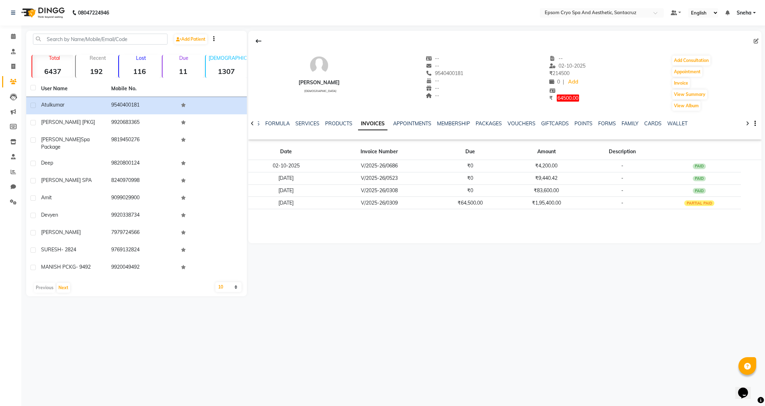
click at [488, 294] on main "Add Patient Total 6437 Recent 192 Lost 116 Due 11 Male 1307 Female 455 Member 1…" at bounding box center [393, 169] width 744 height 276
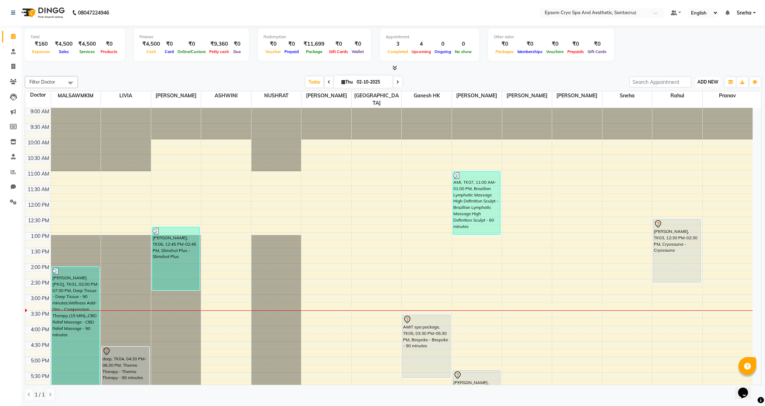
click at [707, 85] on button "ADD NEW Toggle Dropdown" at bounding box center [708, 82] width 24 height 10
click at [693, 115] on link "Add Expense" at bounding box center [692, 113] width 56 height 9
select select "1"
select select "7159"
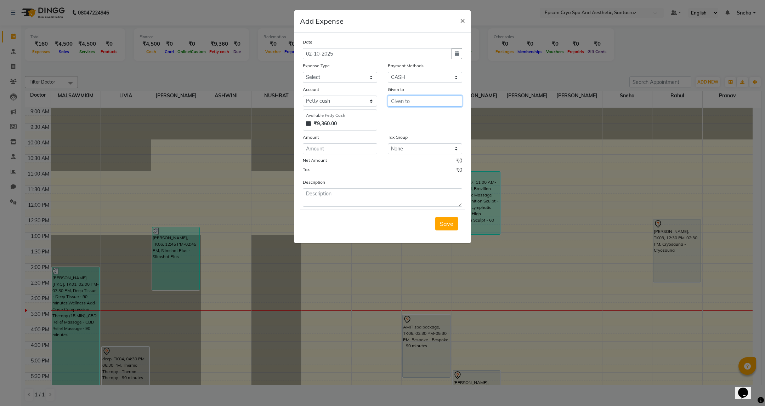
click at [423, 103] on input "text" at bounding box center [425, 101] width 74 height 11
click at [410, 116] on span "Nam" at bounding box center [410, 115] width 13 height 7
type input "[PERSON_NAME]"
click at [325, 148] on input "number" at bounding box center [340, 148] width 74 height 11
type input "350"
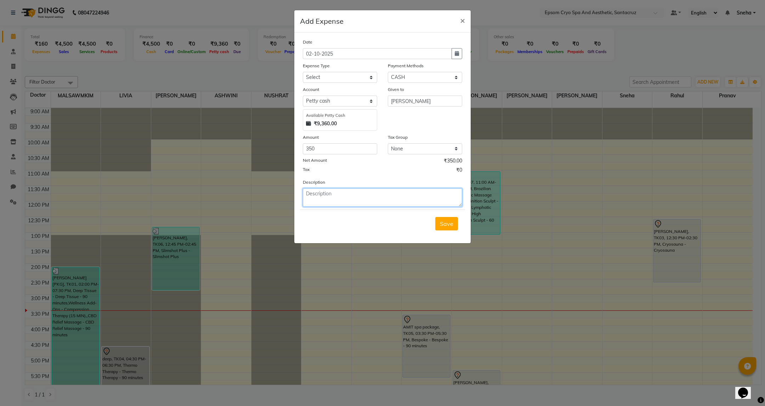
click at [364, 192] on textarea at bounding box center [382, 197] width 159 height 18
click at [449, 225] on span "Save" at bounding box center [446, 223] width 13 height 7
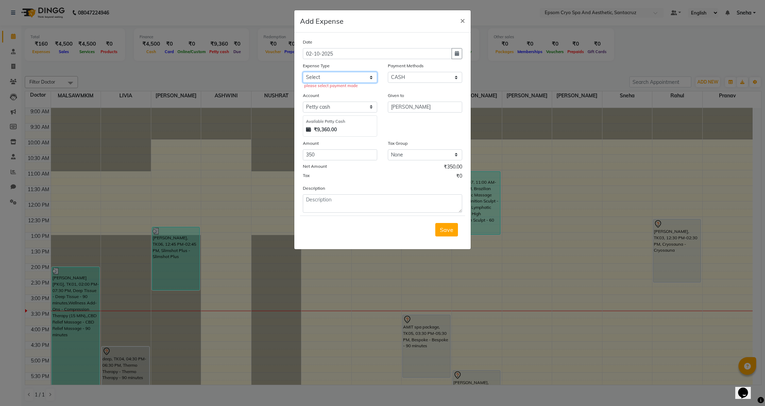
click at [341, 80] on select "Select Advance Salary Bank charges Car maintenance Cash transfer to bank Cash t…" at bounding box center [340, 77] width 74 height 11
select select "10"
click at [303, 72] on select "Select Advance Salary Bank charges Car maintenance Cash transfer to bank Cash t…" at bounding box center [340, 77] width 74 height 11
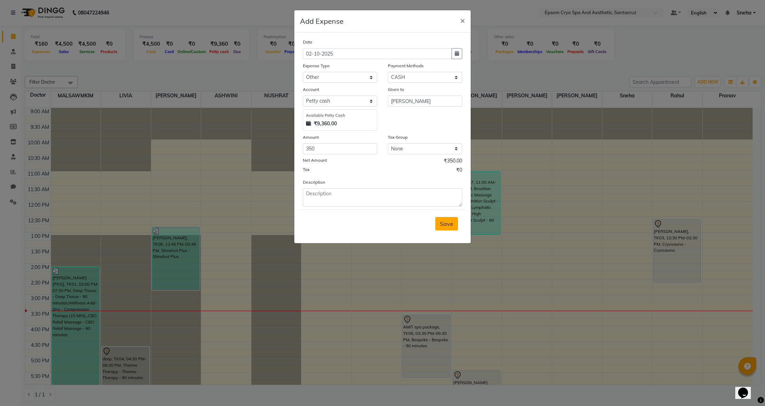
click at [450, 226] on span "Save" at bounding box center [446, 223] width 13 height 7
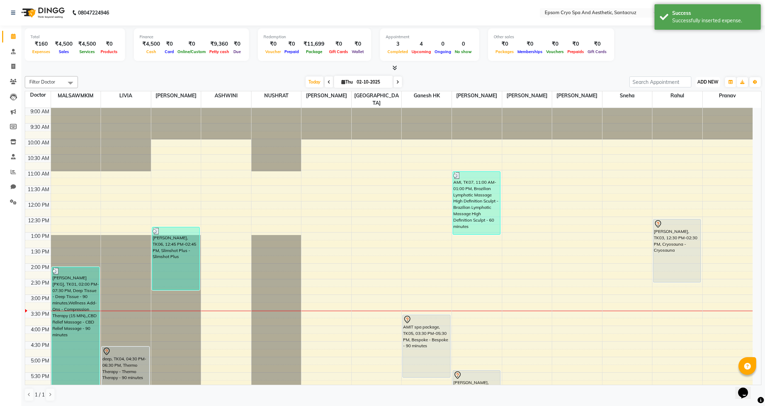
click at [705, 83] on span "ADD NEW" at bounding box center [707, 81] width 21 height 5
click at [688, 115] on link "Add Expense" at bounding box center [692, 113] width 56 height 9
select select "1"
select select "7159"
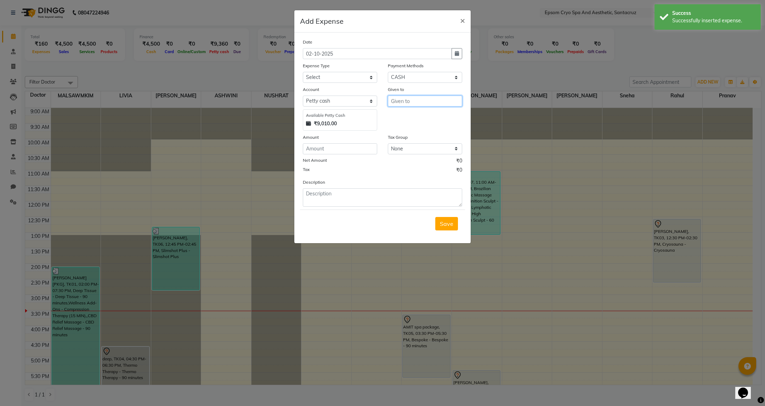
click at [422, 99] on input "text" at bounding box center [425, 101] width 74 height 11
type input "REHMAAN"
click at [372, 80] on select "Select Advance Salary Bank charges Car maintenance Cash transfer to bank Cash t…" at bounding box center [340, 77] width 74 height 11
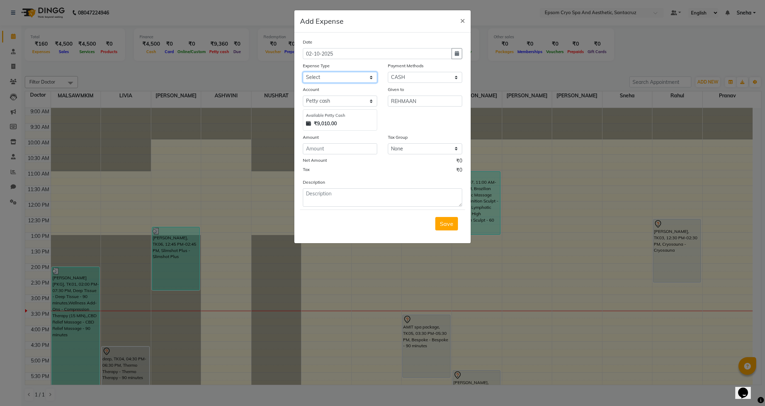
select select "10"
click at [303, 72] on select "Select Advance Salary Bank charges Car maintenance Cash transfer to bank Cash t…" at bounding box center [340, 77] width 74 height 11
click at [333, 147] on input "number" at bounding box center [340, 148] width 74 height 11
type input "100"
click at [401, 202] on textarea at bounding box center [382, 197] width 159 height 18
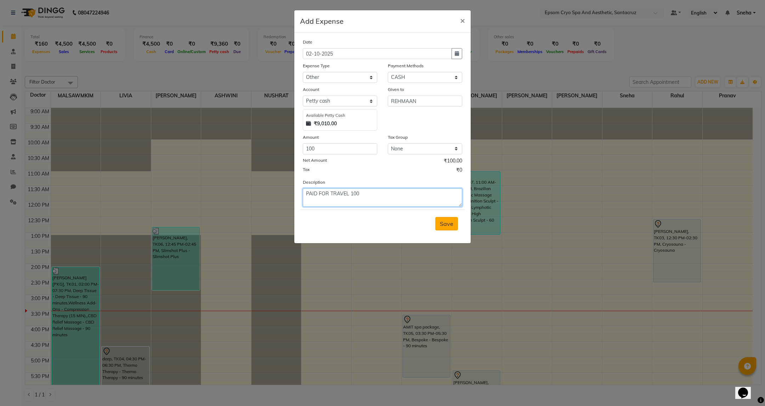
type textarea "PAID FOR TRAVEL 100"
click at [455, 223] on button "Save" at bounding box center [446, 223] width 23 height 13
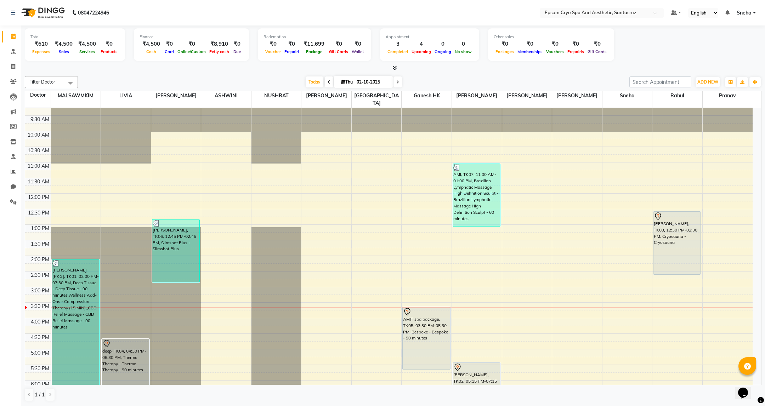
scroll to position [2, 0]
